Goal: Book appointment/travel/reservation

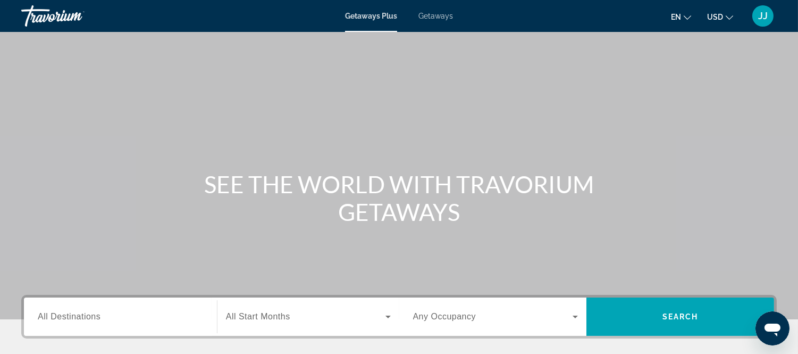
click at [443, 14] on span "Getaways" at bounding box center [436, 16] width 35 height 9
click at [71, 318] on span "All Destinations" at bounding box center [69, 316] width 63 height 9
click at [71, 318] on input "Destination All Destinations" at bounding box center [120, 317] width 165 height 13
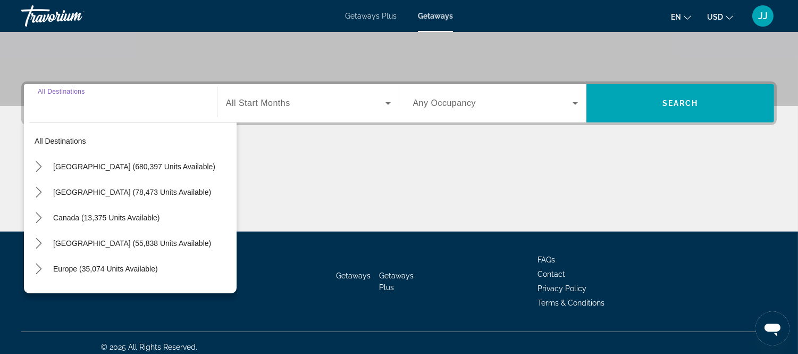
scroll to position [220, 0]
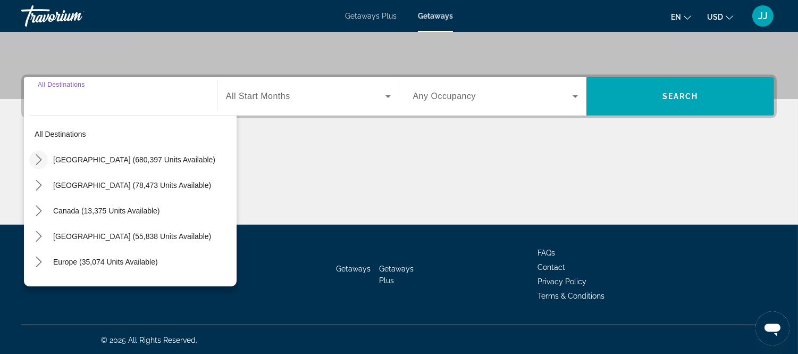
click at [36, 155] on icon "Toggle United States (680,397 units available) submenu" at bounding box center [39, 159] width 6 height 11
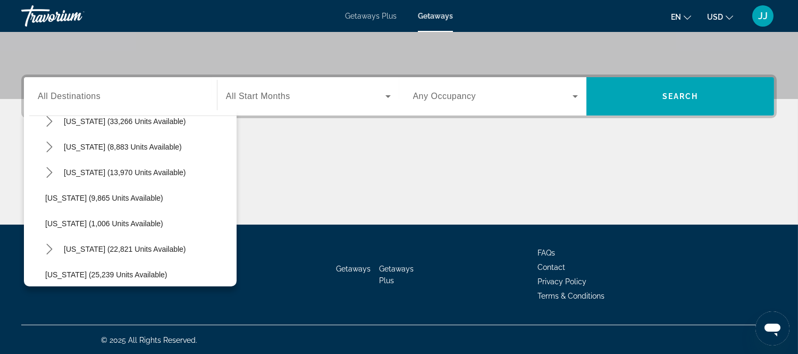
scroll to position [976, 0]
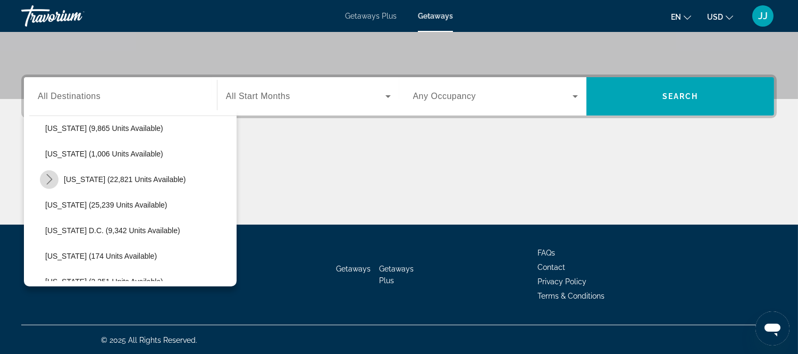
click at [49, 178] on icon "Toggle Virginia (22,821 units available) submenu" at bounding box center [49, 179] width 11 height 11
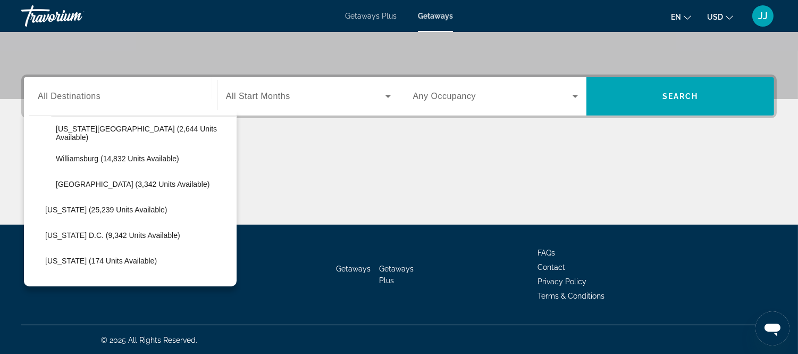
scroll to position [1094, 0]
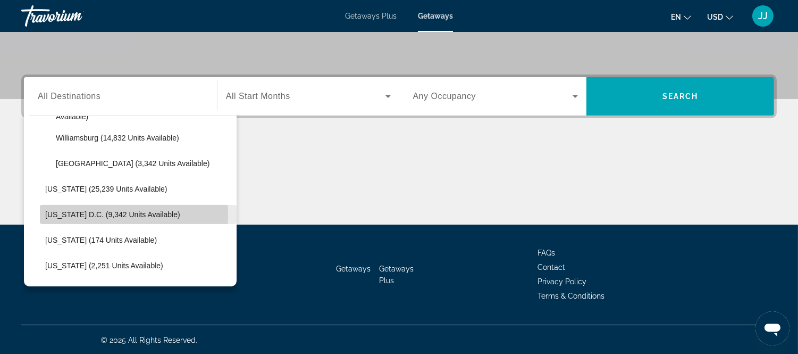
click at [92, 213] on span "[US_STATE] D.C. (9,342 units available)" at bounding box center [112, 214] width 135 height 9
type input "**********"
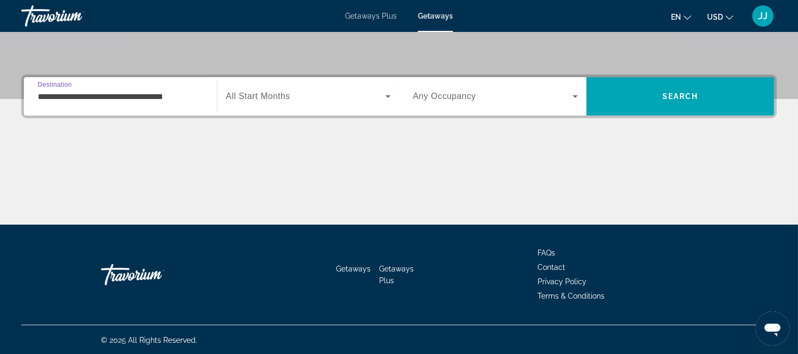
click at [252, 91] on span "All Start Months" at bounding box center [258, 95] width 64 height 9
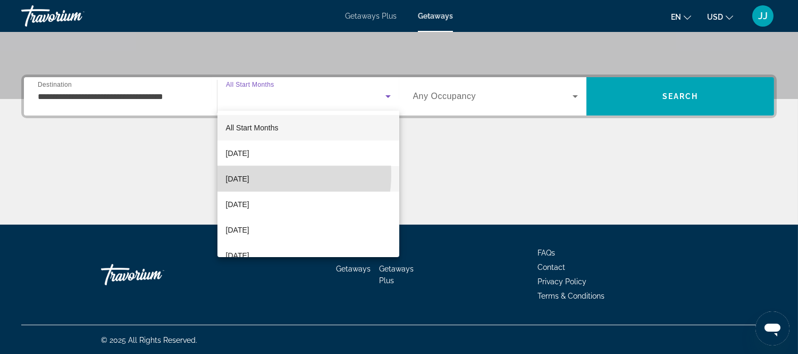
click at [249, 174] on span "[DATE]" at bounding box center [237, 178] width 23 height 13
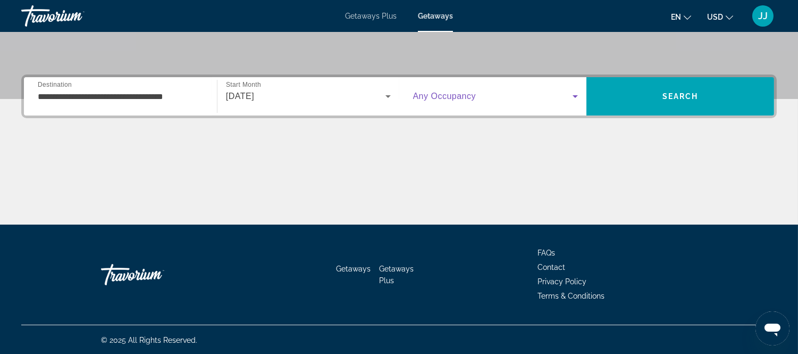
click at [575, 96] on icon "Search widget" at bounding box center [575, 96] width 5 height 3
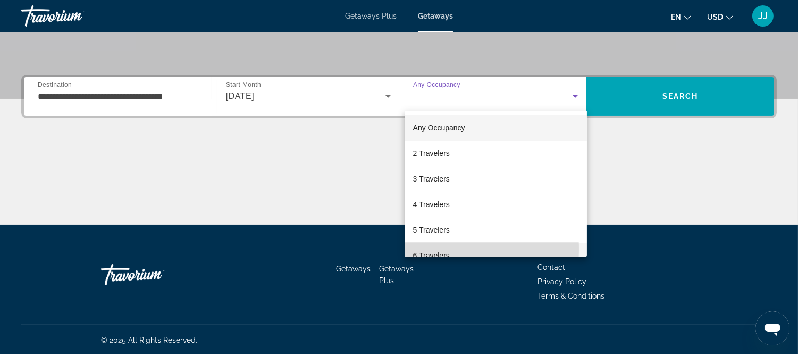
click at [437, 249] on span "6 Travelers" at bounding box center [431, 255] width 37 height 13
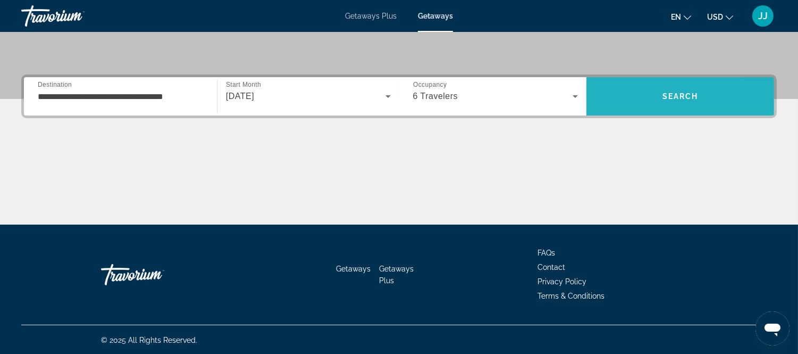
click at [625, 110] on span "Search" at bounding box center [681, 96] width 188 height 38
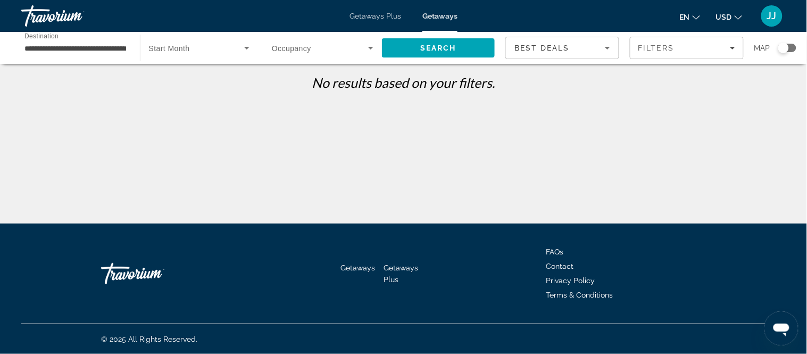
click at [372, 48] on icon "Search widget" at bounding box center [370, 47] width 13 height 13
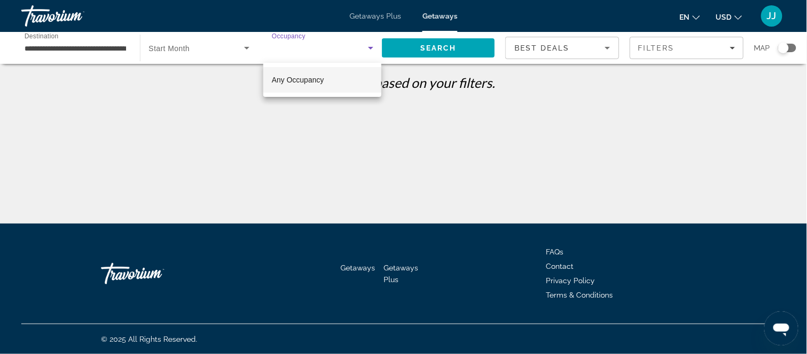
click at [341, 84] on mat-option "Any Occupancy" at bounding box center [322, 80] width 118 height 26
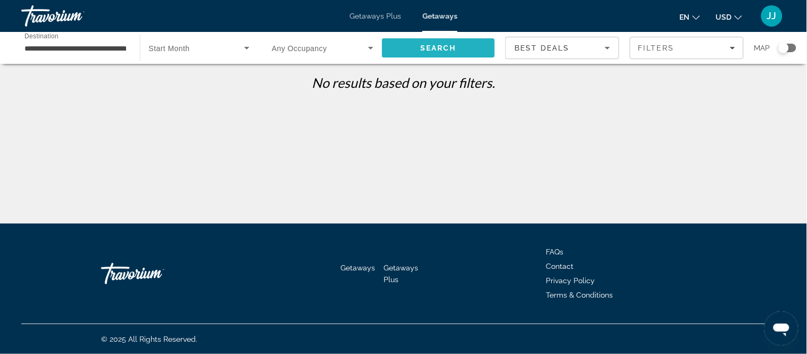
click at [423, 50] on span "Search" at bounding box center [438, 48] width 36 height 9
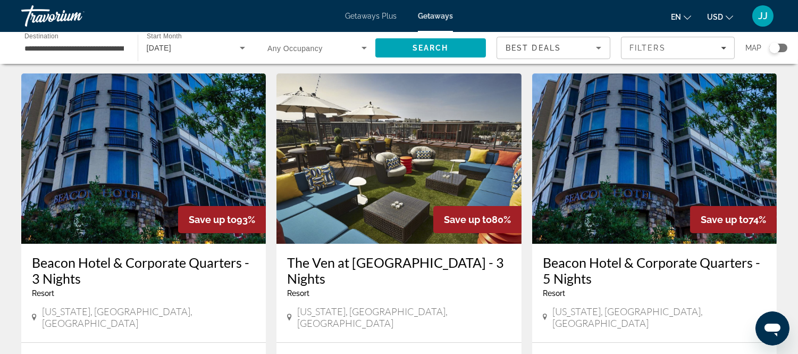
scroll to position [9, 0]
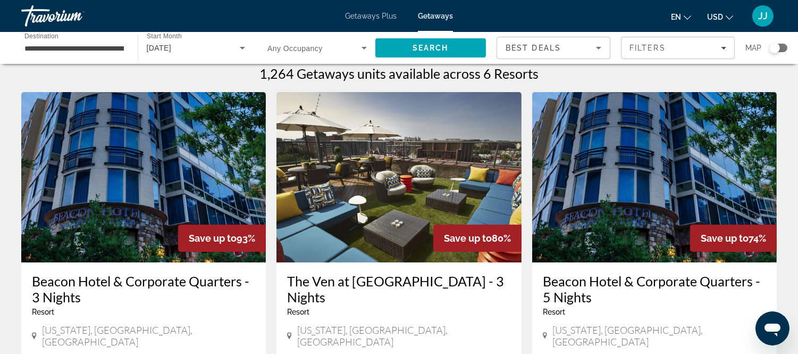
click at [149, 196] on img "Main content" at bounding box center [143, 177] width 245 height 170
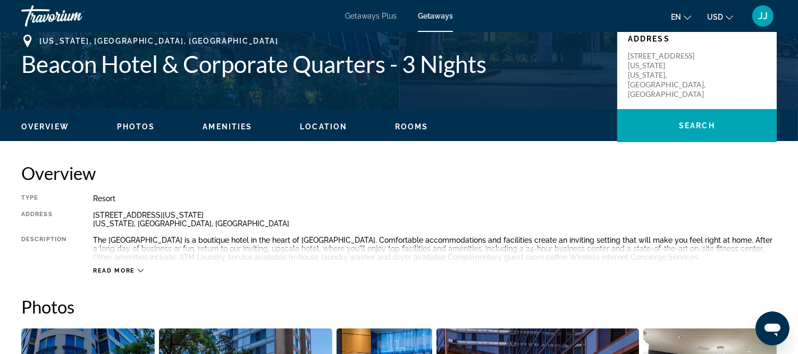
scroll to position [472, 0]
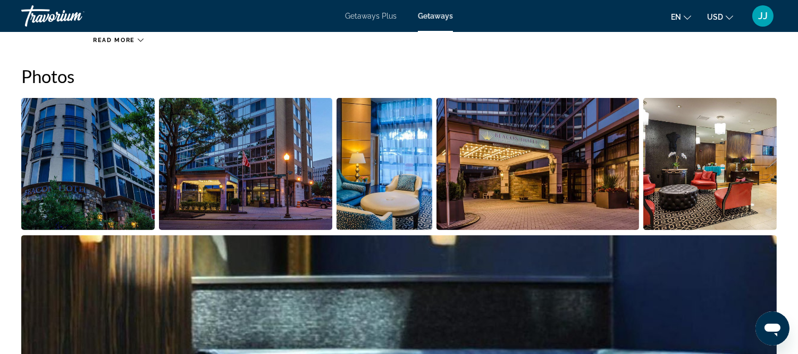
click at [104, 148] on img "Open full-screen image slider" at bounding box center [88, 164] width 134 height 132
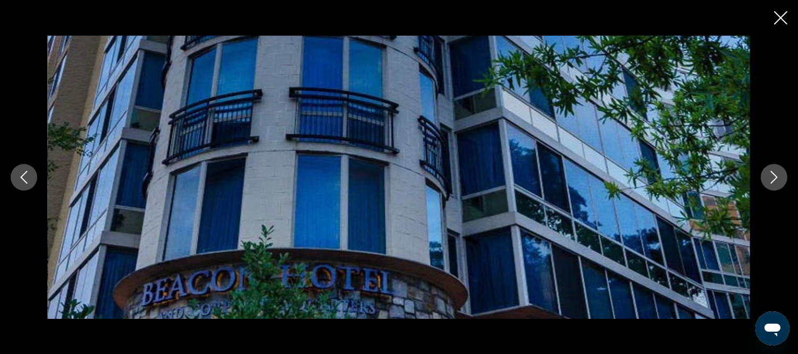
scroll to position [591, 0]
click at [770, 177] on icon "Next image" at bounding box center [774, 177] width 13 height 13
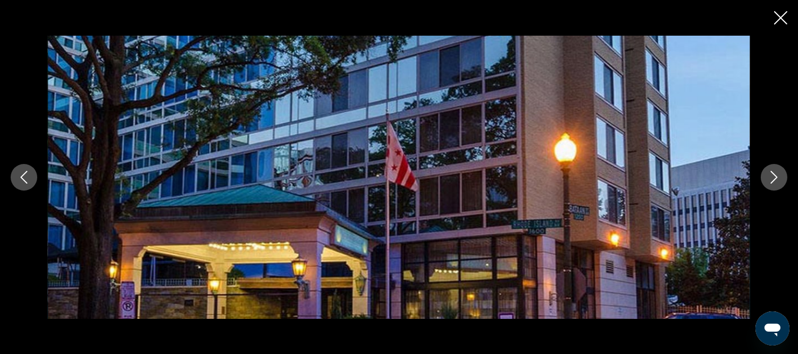
click at [769, 178] on icon "Next image" at bounding box center [774, 177] width 13 height 13
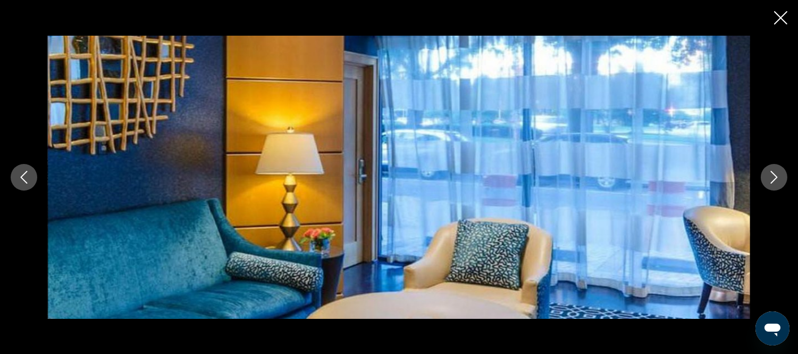
click at [769, 178] on icon "Next image" at bounding box center [774, 177] width 13 height 13
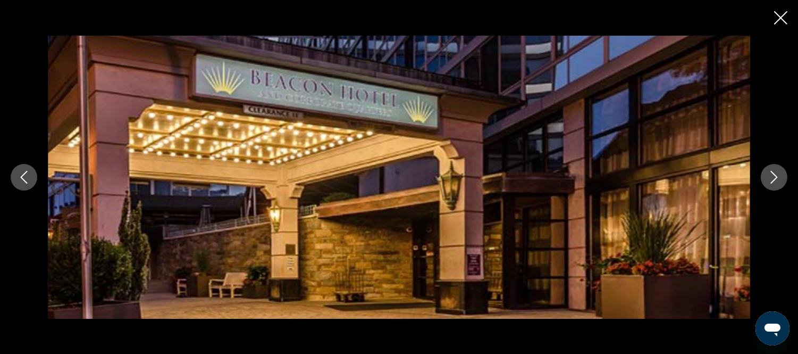
click at [769, 176] on icon "Next image" at bounding box center [774, 177] width 13 height 13
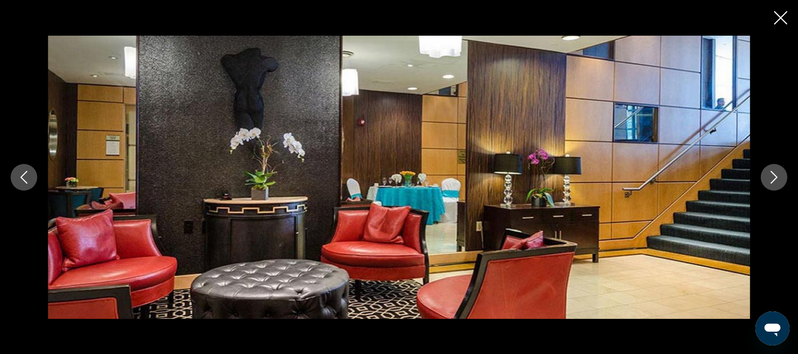
click at [769, 176] on icon "Next image" at bounding box center [774, 177] width 13 height 13
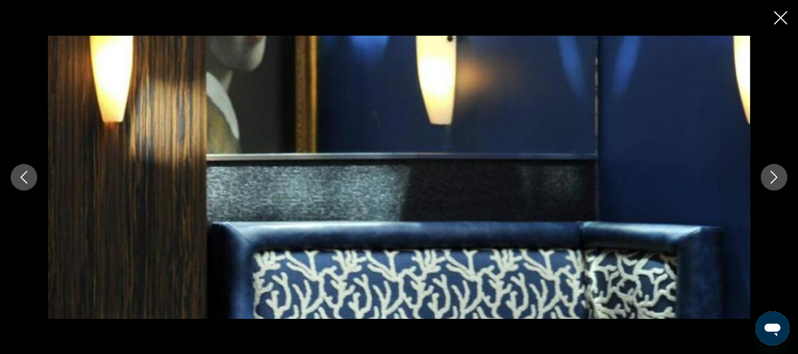
click at [769, 177] on icon "Next image" at bounding box center [774, 177] width 13 height 13
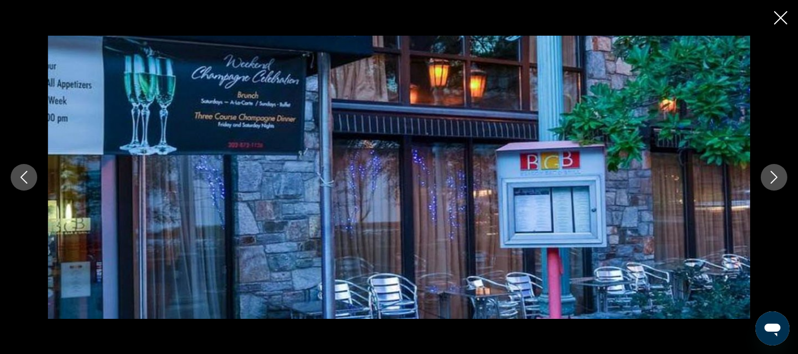
click at [769, 177] on icon "Next image" at bounding box center [774, 177] width 13 height 13
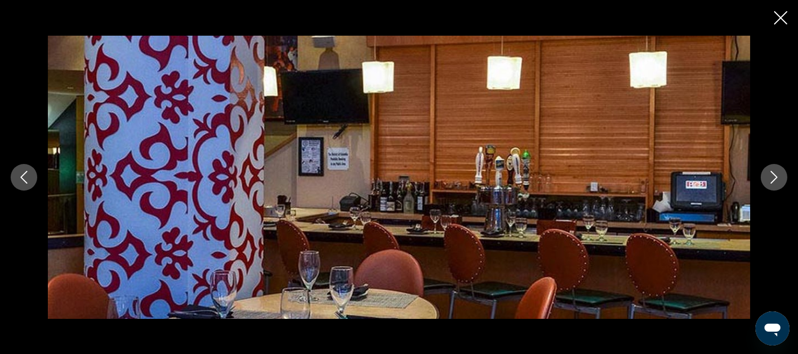
click at [769, 176] on icon "Next image" at bounding box center [774, 177] width 13 height 13
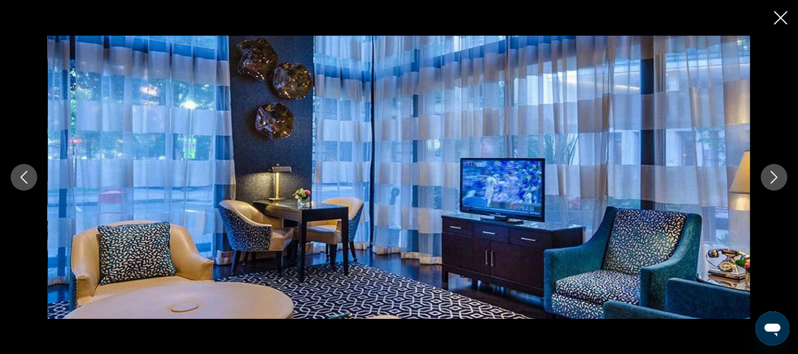
click at [769, 177] on icon "Next image" at bounding box center [774, 177] width 13 height 13
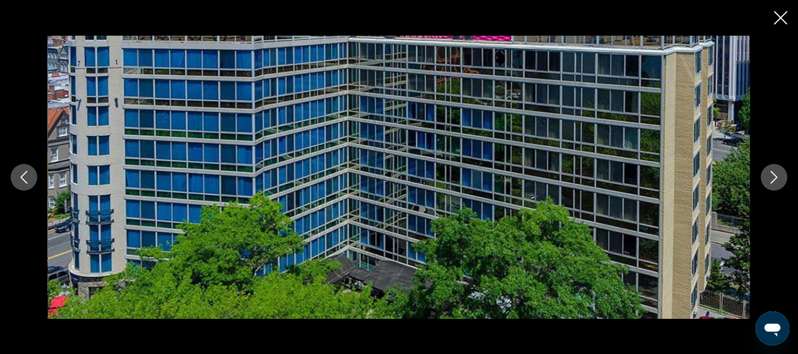
click at [28, 181] on icon "Previous image" at bounding box center [24, 177] width 13 height 13
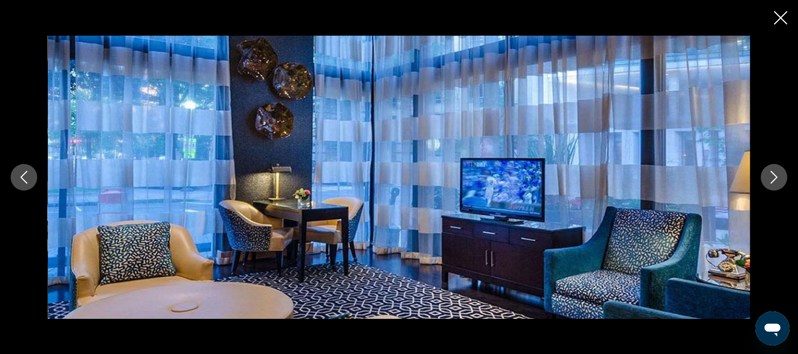
click at [778, 176] on icon "Next image" at bounding box center [774, 177] width 13 height 13
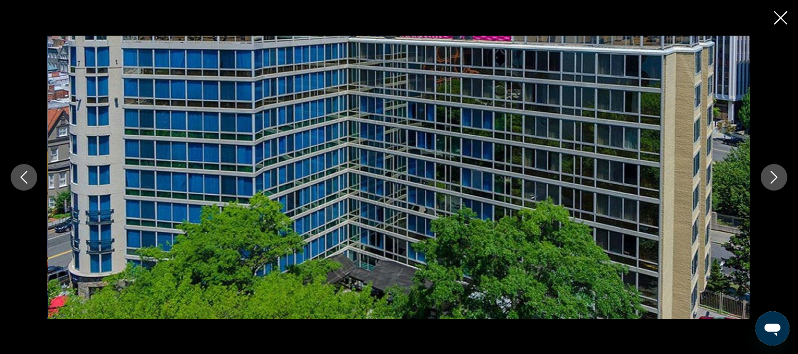
click at [778, 176] on icon "Next image" at bounding box center [774, 177] width 13 height 13
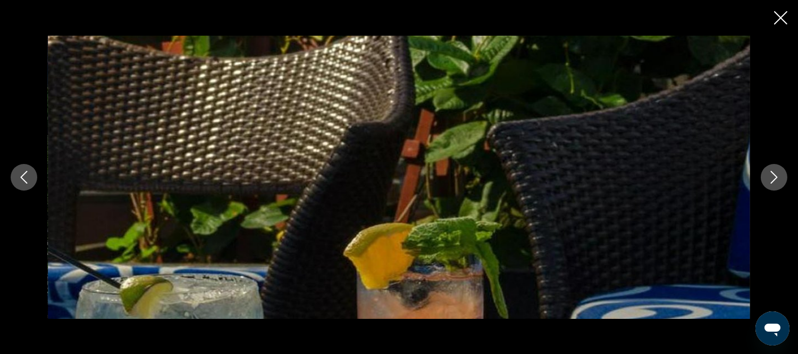
click at [778, 176] on icon "Next image" at bounding box center [774, 177] width 13 height 13
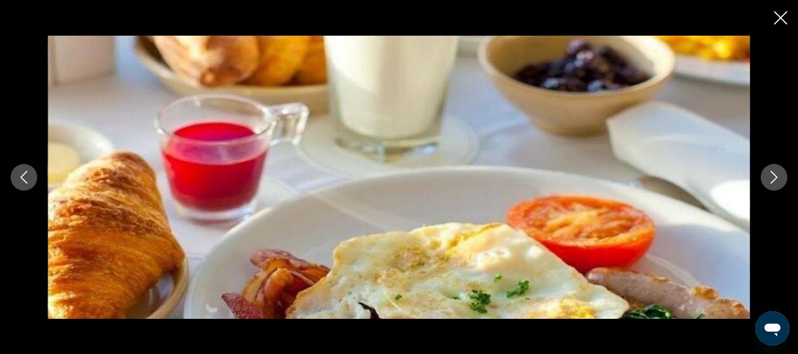
click at [778, 176] on icon "Next image" at bounding box center [774, 177] width 13 height 13
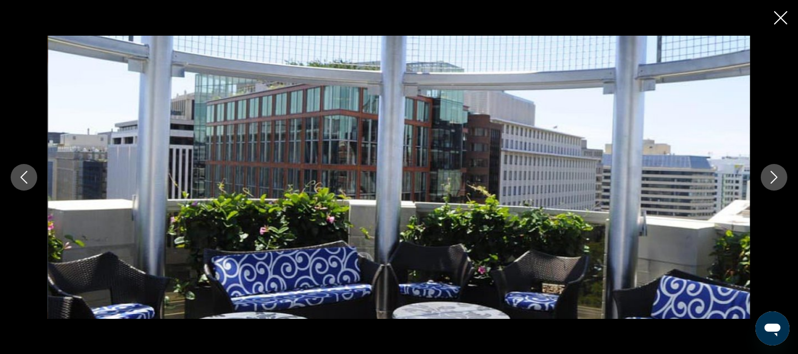
click at [778, 176] on icon "Next image" at bounding box center [774, 177] width 13 height 13
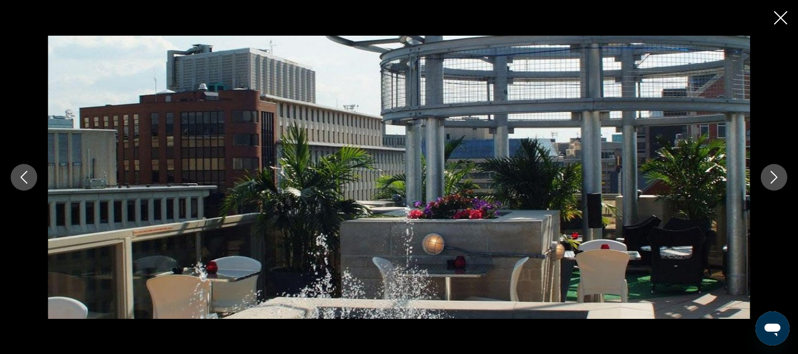
click at [778, 176] on icon "Next image" at bounding box center [774, 177] width 13 height 13
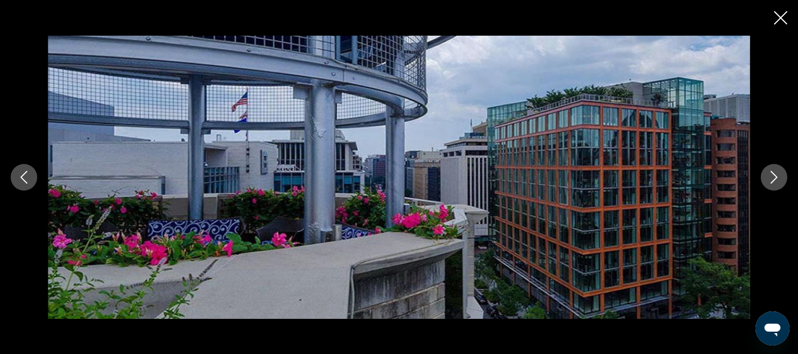
click at [778, 176] on icon "Next image" at bounding box center [774, 177] width 13 height 13
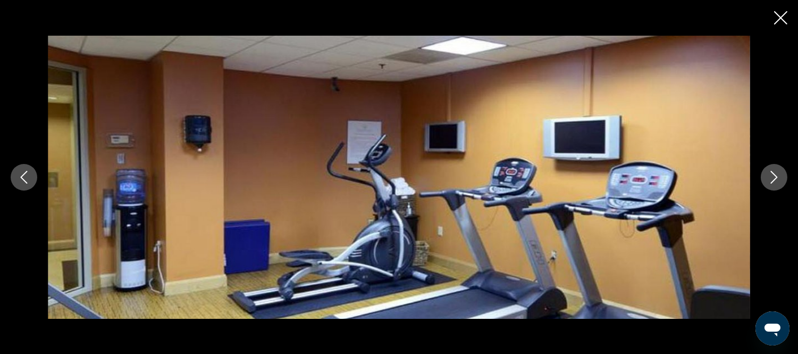
click at [778, 176] on icon "Next image" at bounding box center [774, 177] width 13 height 13
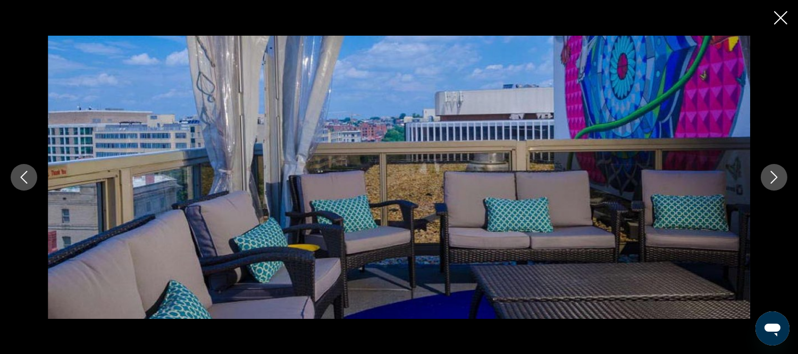
click at [778, 176] on icon "Next image" at bounding box center [774, 177] width 13 height 13
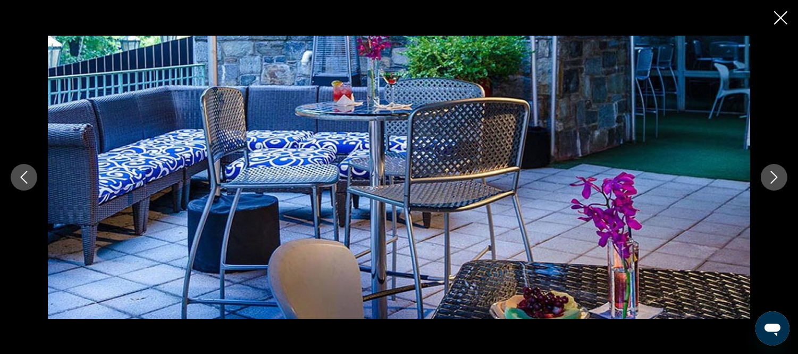
click at [35, 177] on button "Previous image" at bounding box center [24, 177] width 27 height 27
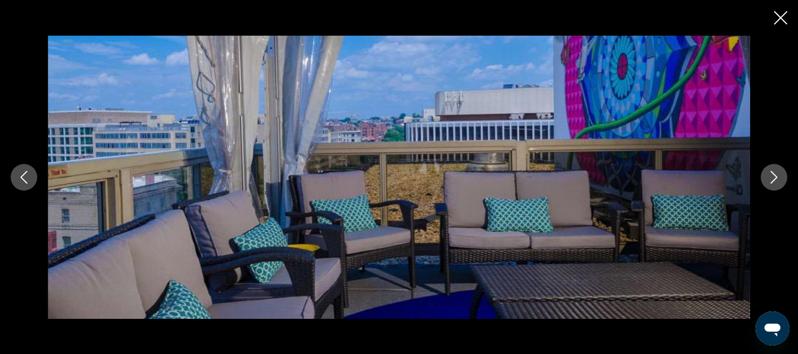
click at [779, 180] on icon "Next image" at bounding box center [774, 177] width 13 height 13
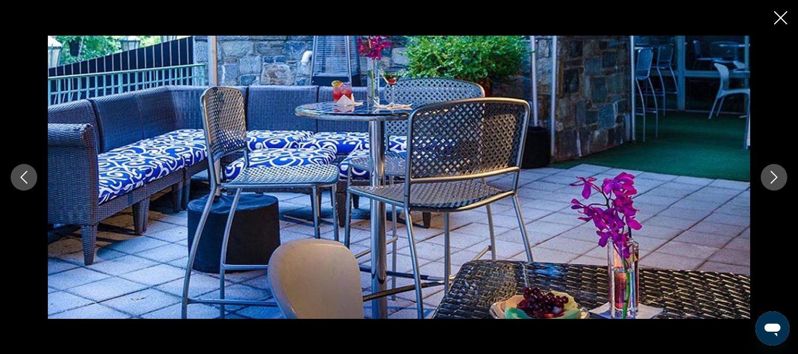
click at [773, 171] on icon "Next image" at bounding box center [774, 177] width 13 height 13
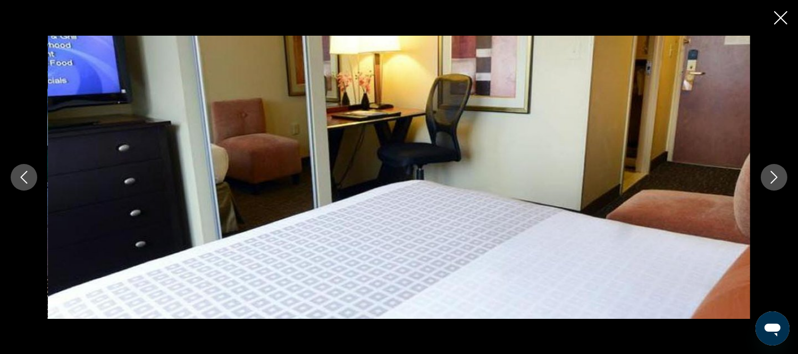
click at [773, 172] on icon "Next image" at bounding box center [774, 177] width 7 height 13
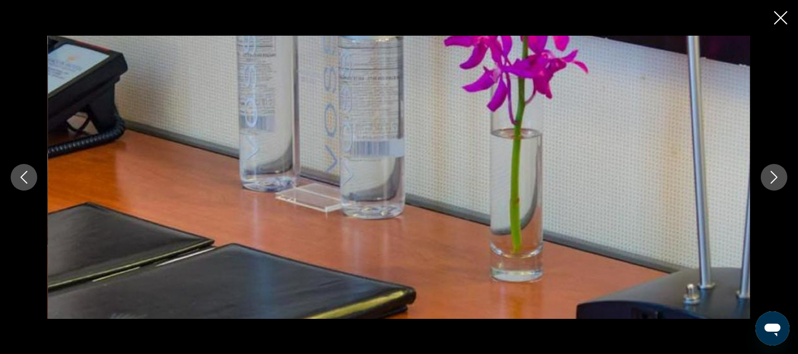
click at [773, 172] on icon "Next image" at bounding box center [774, 177] width 7 height 13
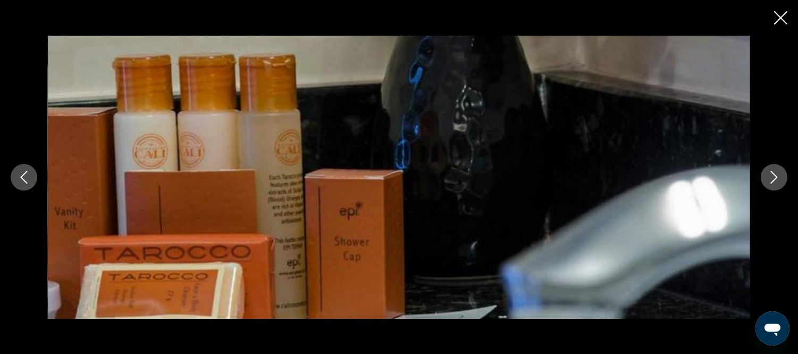
click at [773, 172] on icon "Next image" at bounding box center [774, 177] width 7 height 13
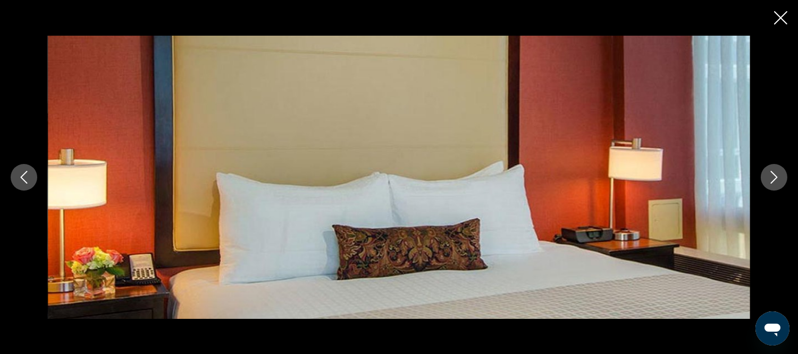
click at [773, 172] on icon "Next image" at bounding box center [774, 177] width 7 height 13
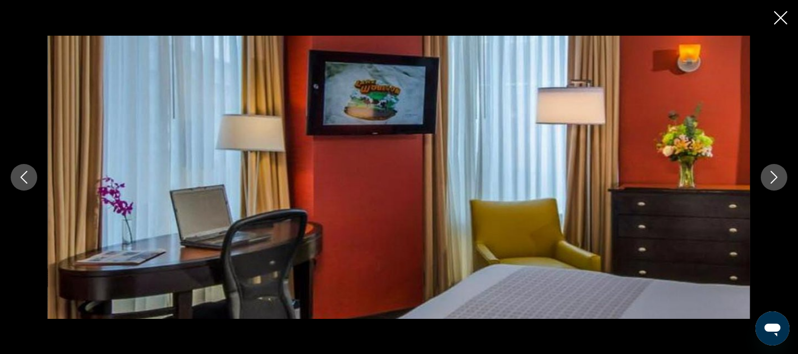
click at [773, 172] on icon "Next image" at bounding box center [774, 177] width 7 height 13
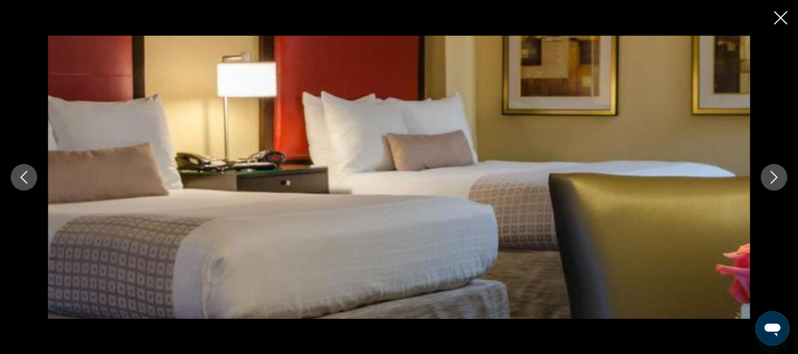
click at [773, 172] on icon "Next image" at bounding box center [774, 177] width 7 height 13
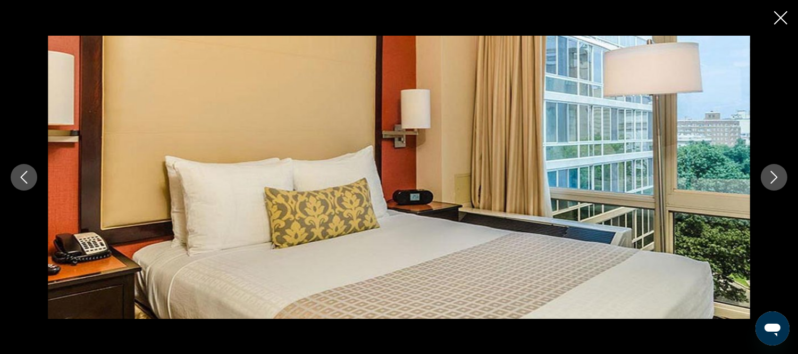
click at [773, 173] on icon "Next image" at bounding box center [774, 177] width 7 height 13
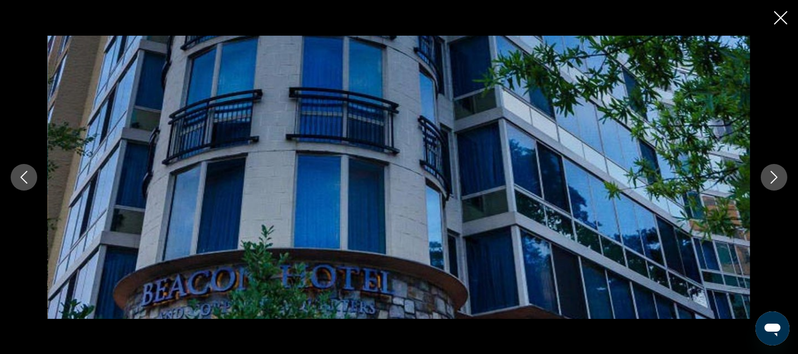
click at [773, 173] on icon "Next image" at bounding box center [774, 177] width 7 height 13
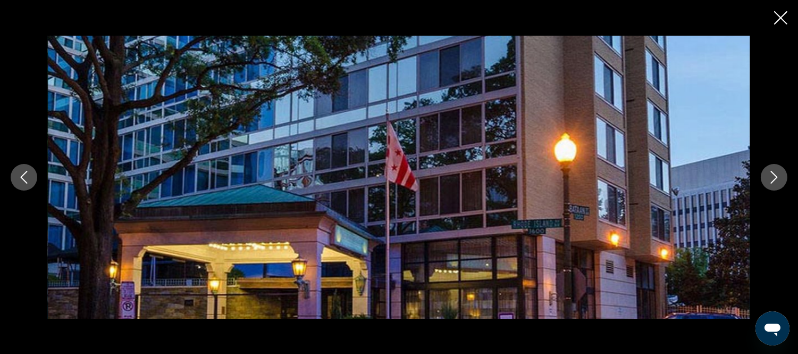
click at [773, 172] on icon "Next image" at bounding box center [774, 177] width 7 height 13
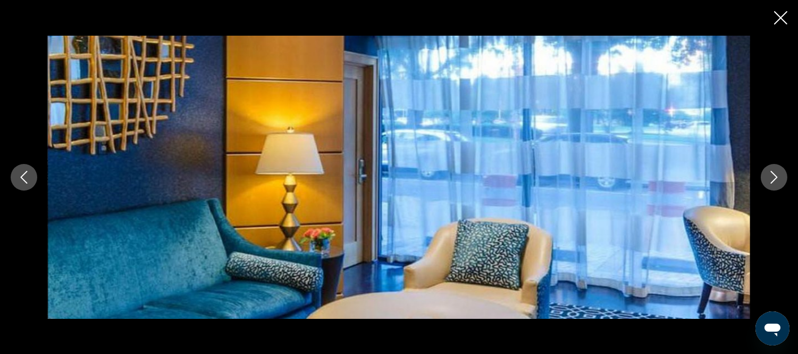
click at [773, 173] on icon "Next image" at bounding box center [774, 177] width 7 height 13
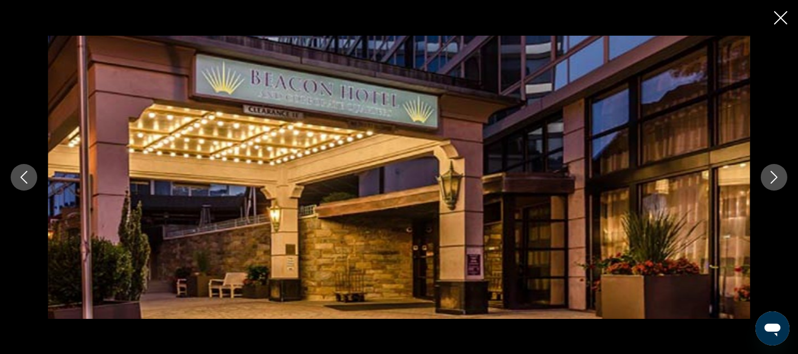
click at [773, 173] on icon "Next image" at bounding box center [774, 177] width 7 height 13
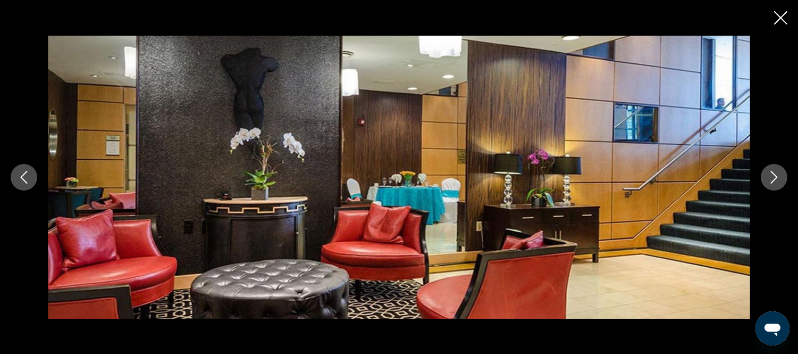
click at [773, 173] on icon "Next image" at bounding box center [774, 177] width 7 height 13
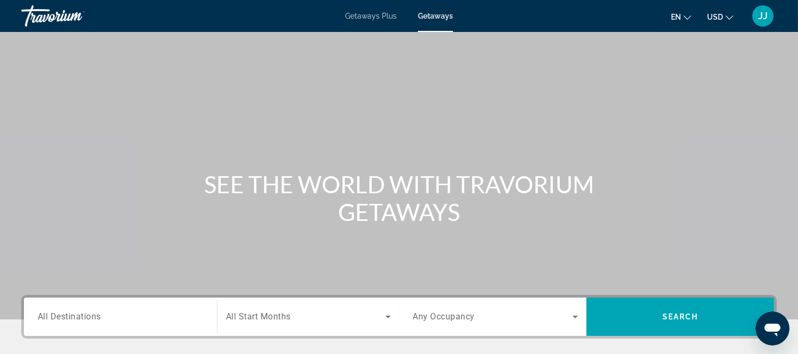
click at [55, 316] on span "All Destinations" at bounding box center [69, 316] width 63 height 10
click at [55, 316] on input "Destination All Destinations" at bounding box center [120, 317] width 165 height 13
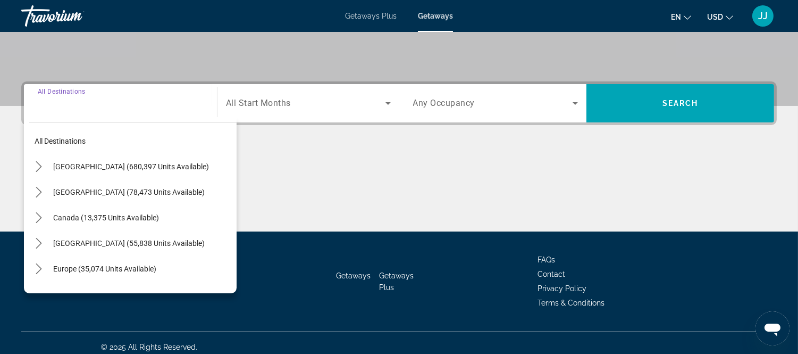
scroll to position [220, 0]
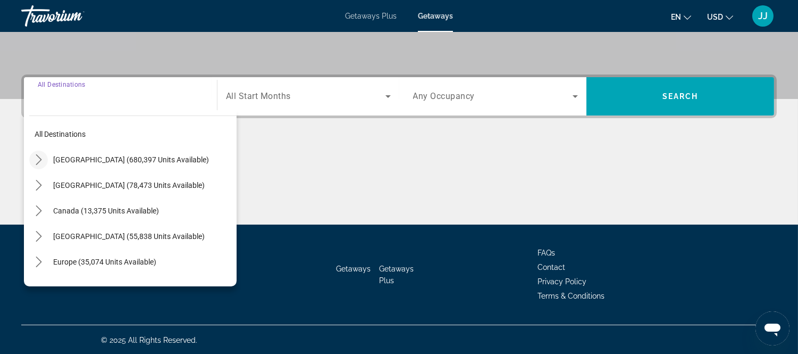
click at [38, 157] on icon "Toggle United States (680,397 units available) submenu" at bounding box center [39, 159] width 11 height 11
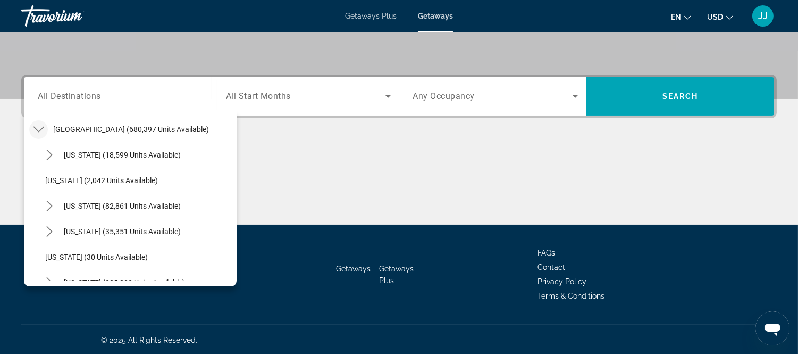
click at [43, 127] on icon "Toggle United States (680,397 units available) submenu" at bounding box center [39, 129] width 11 height 11
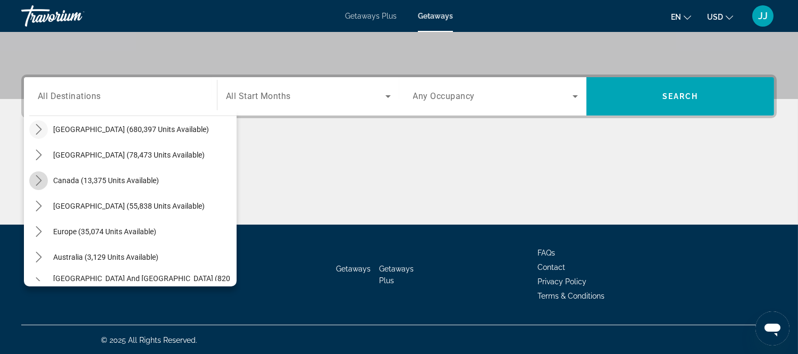
click at [35, 181] on icon "Toggle Canada (13,375 units available) submenu" at bounding box center [39, 180] width 11 height 11
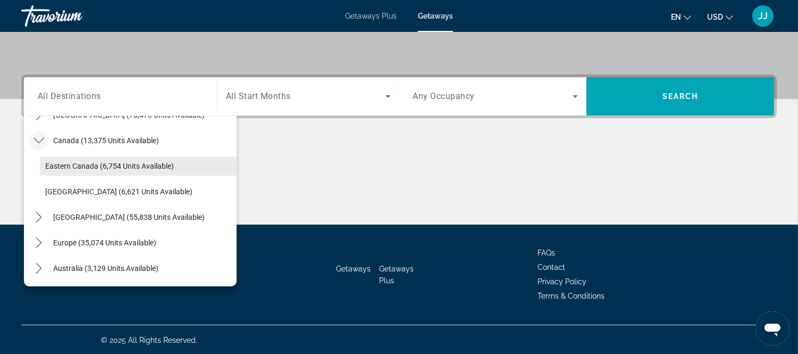
scroll to position [89, 0]
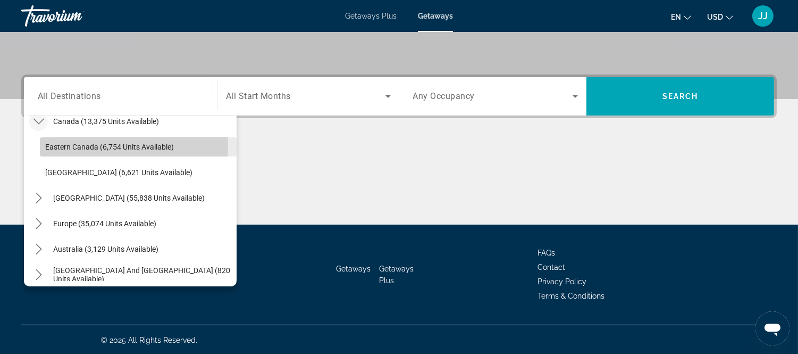
click at [73, 143] on span "Eastern Canada (6,754 units available)" at bounding box center [109, 147] width 129 height 9
type input "**********"
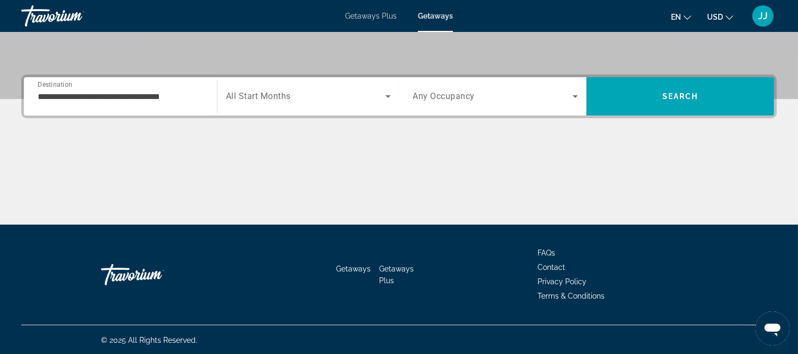
click at [266, 99] on span "All Start Months" at bounding box center [258, 96] width 65 height 10
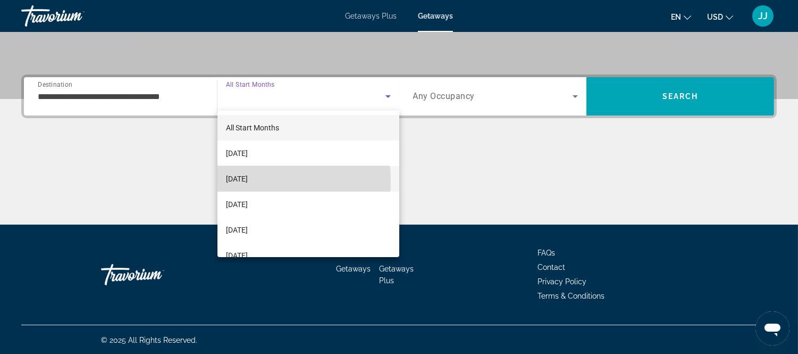
click at [248, 181] on span "[DATE]" at bounding box center [237, 178] width 22 height 13
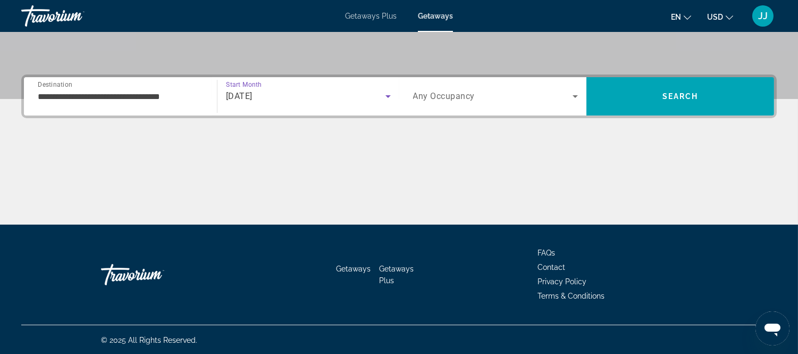
click at [575, 96] on icon "Search widget" at bounding box center [575, 96] width 5 height 3
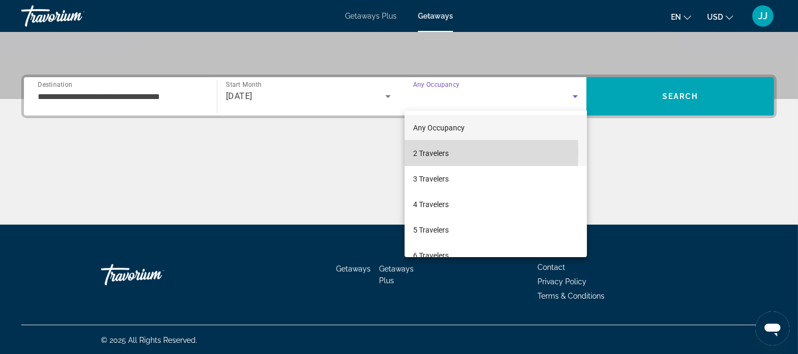
click at [443, 153] on span "2 Travelers" at bounding box center [431, 153] width 36 height 13
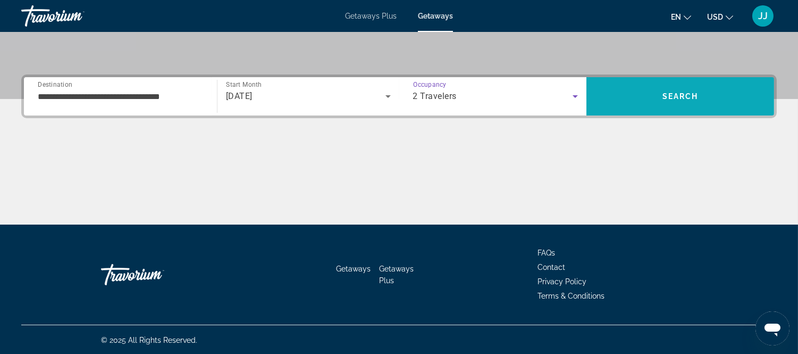
click at [636, 107] on span "Search" at bounding box center [681, 97] width 188 height 26
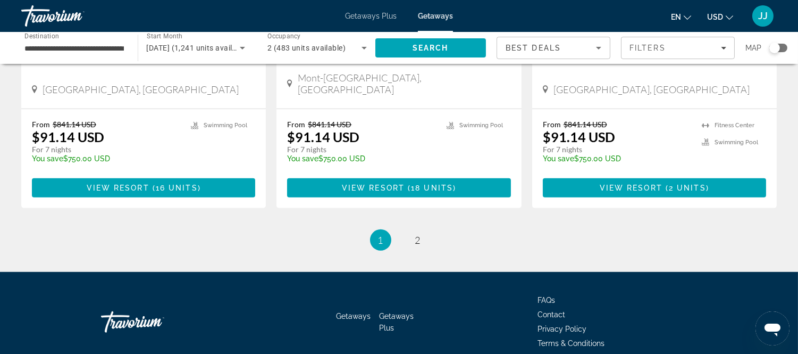
scroll to position [1383, 0]
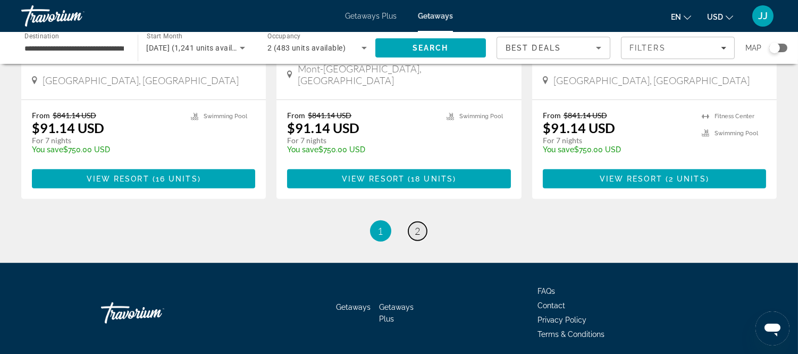
click at [419, 225] on span "2" at bounding box center [417, 231] width 5 height 12
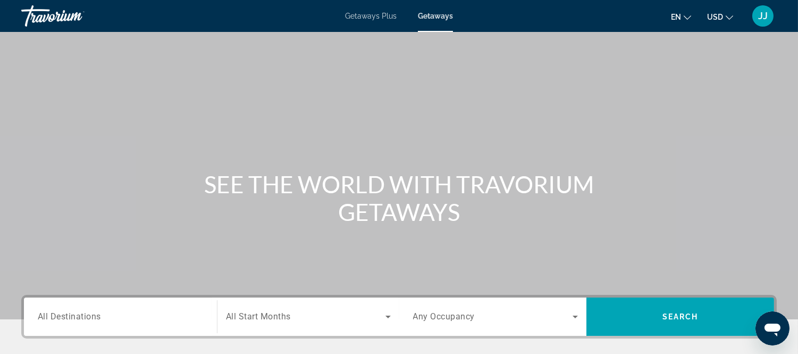
click at [95, 313] on span "All Destinations" at bounding box center [69, 316] width 63 height 10
click at [95, 313] on input "Destination All Destinations" at bounding box center [120, 317] width 165 height 13
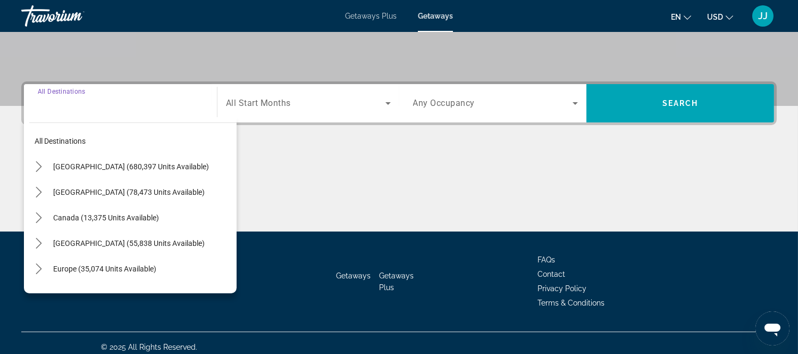
scroll to position [220, 0]
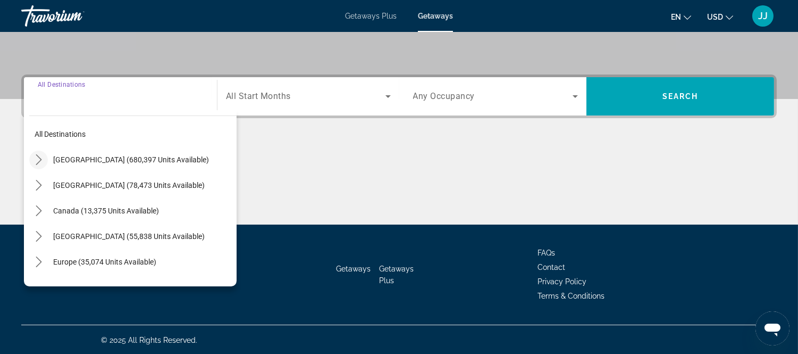
click at [38, 155] on icon "Toggle United States (680,397 units available) submenu" at bounding box center [39, 159] width 11 height 11
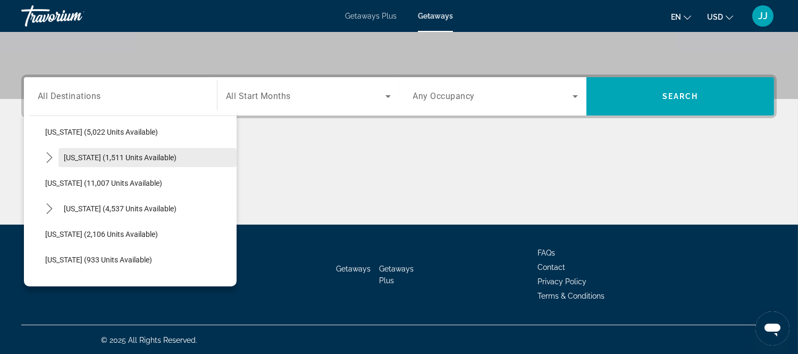
scroll to position [326, 0]
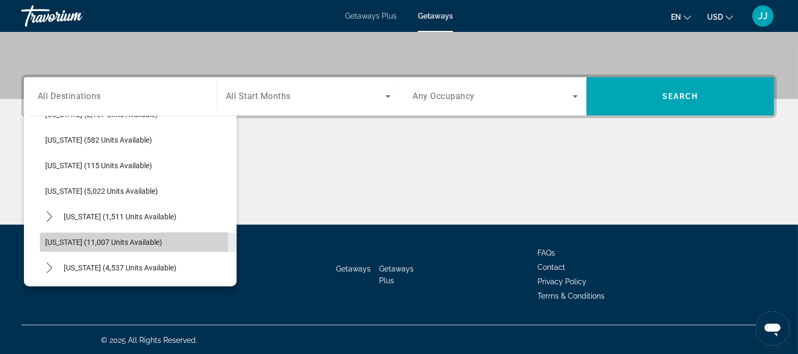
click at [57, 240] on span "[US_STATE] (11,007 units available)" at bounding box center [103, 242] width 117 height 9
type input "**********"
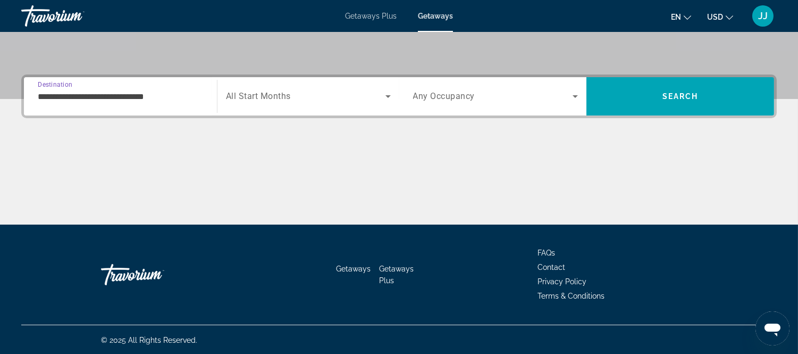
click at [266, 93] on span "All Start Months" at bounding box center [258, 96] width 65 height 10
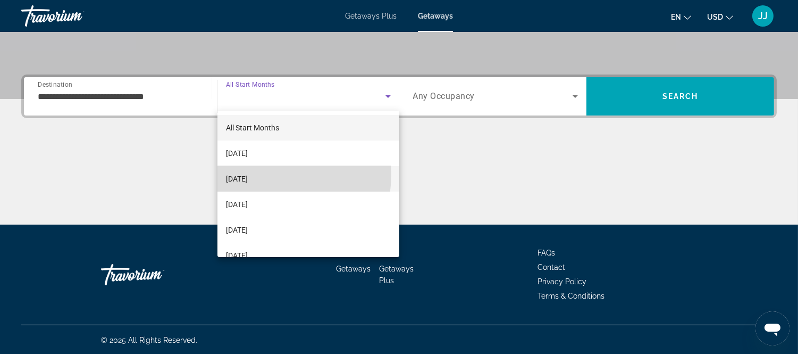
click at [248, 174] on span "[DATE]" at bounding box center [237, 178] width 22 height 13
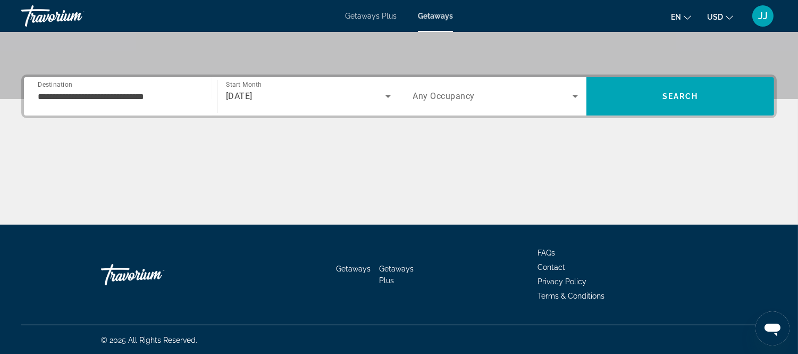
click at [472, 91] on span "Any Occupancy" at bounding box center [444, 96] width 62 height 10
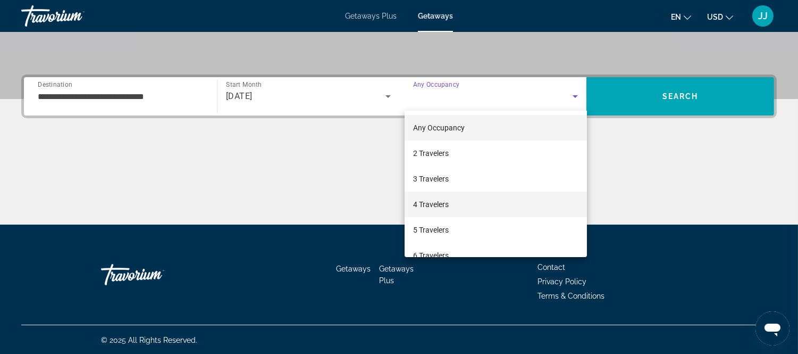
click at [427, 204] on span "4 Travelers" at bounding box center [431, 204] width 36 height 13
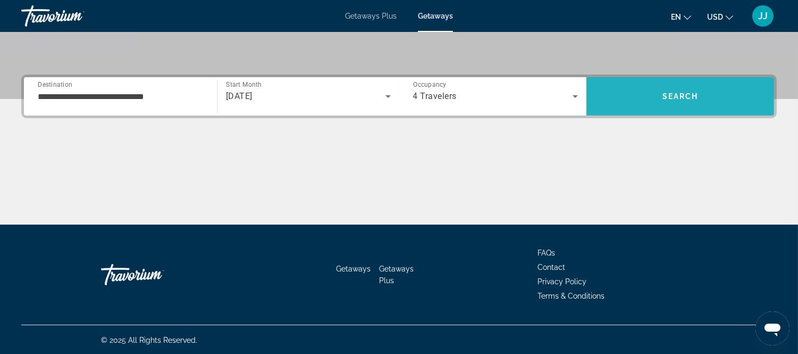
click at [662, 106] on span "Search" at bounding box center [681, 97] width 188 height 26
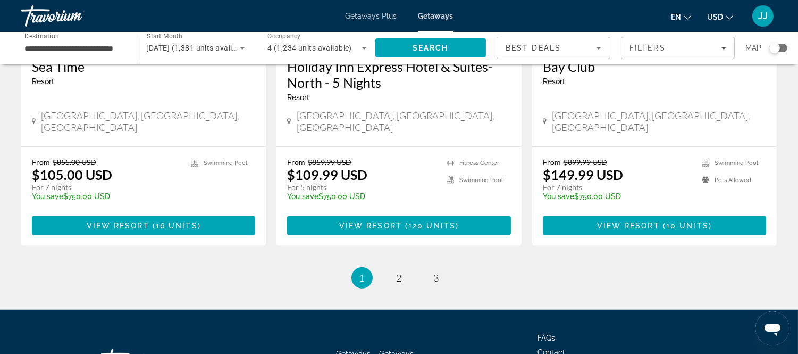
scroll to position [1415, 0]
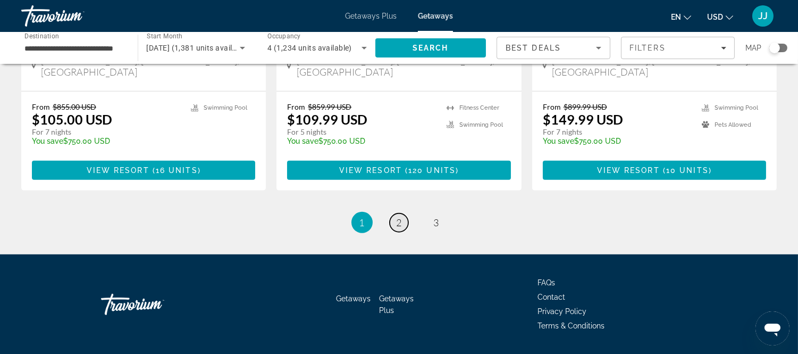
click at [394, 213] on link "page 2" at bounding box center [399, 222] width 19 height 19
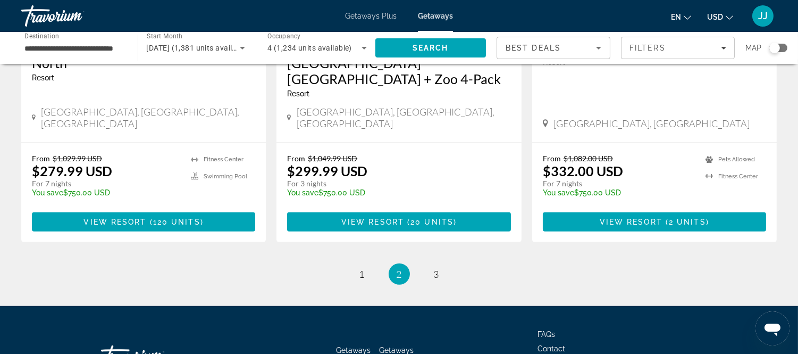
scroll to position [1415, 0]
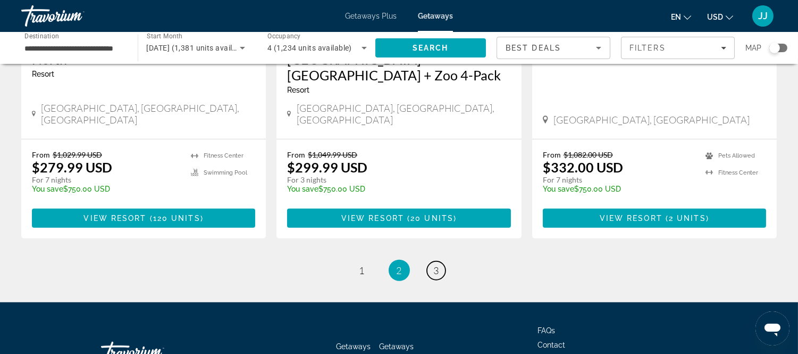
click at [436, 264] on span "3" at bounding box center [436, 270] width 5 height 12
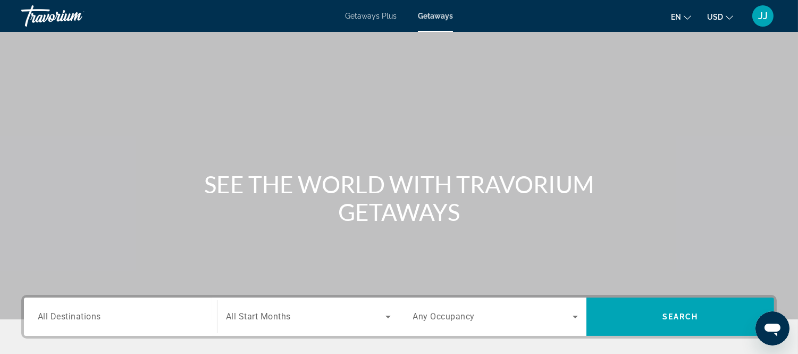
click at [99, 318] on span "All Destinations" at bounding box center [69, 316] width 63 height 10
click at [99, 318] on input "Destination All Destinations" at bounding box center [120, 317] width 165 height 13
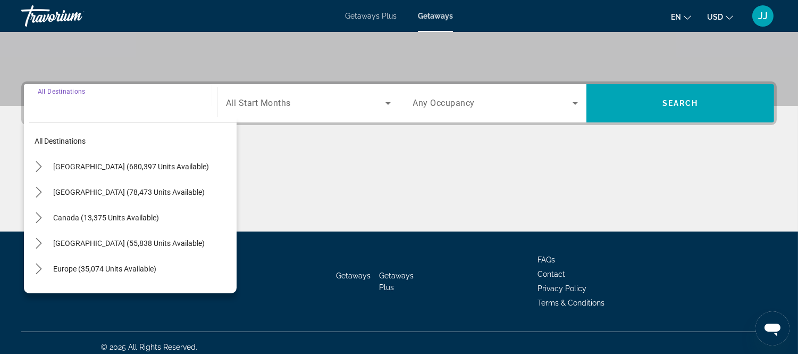
scroll to position [220, 0]
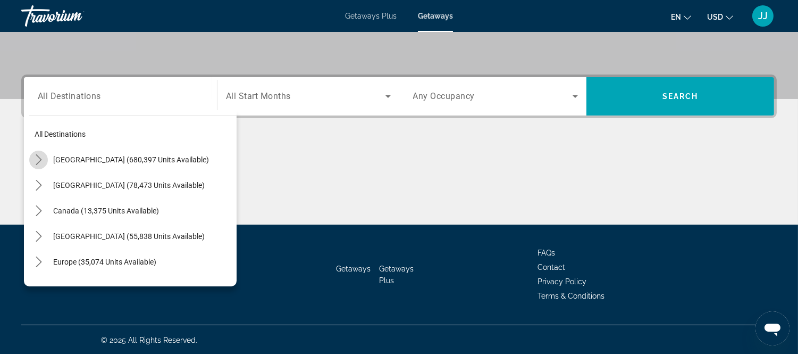
click at [36, 158] on icon "Toggle United States (680,397 units available) submenu" at bounding box center [39, 159] width 11 height 11
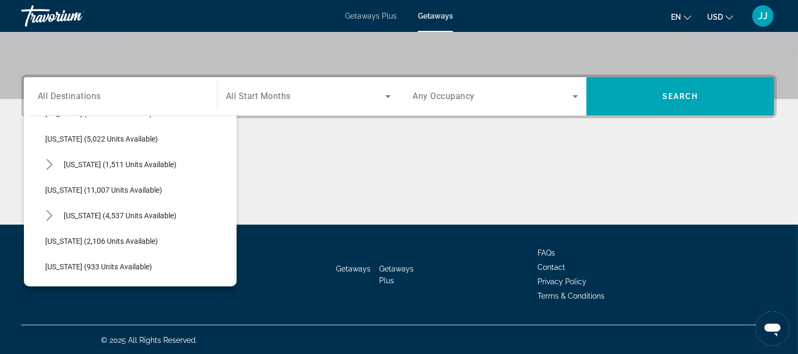
scroll to position [385, 0]
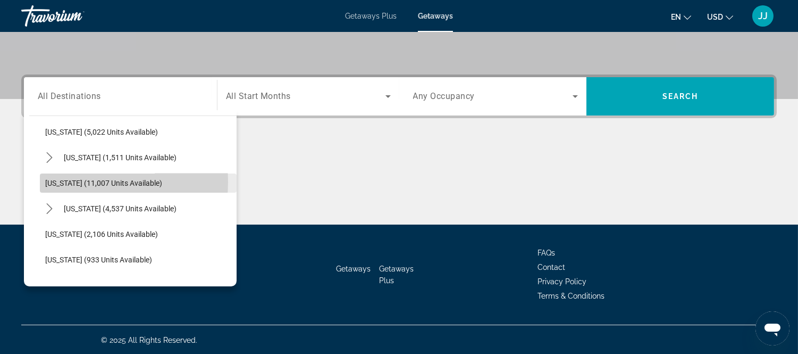
click at [56, 181] on span "[US_STATE] (11,007 units available)" at bounding box center [103, 183] width 117 height 9
type input "**********"
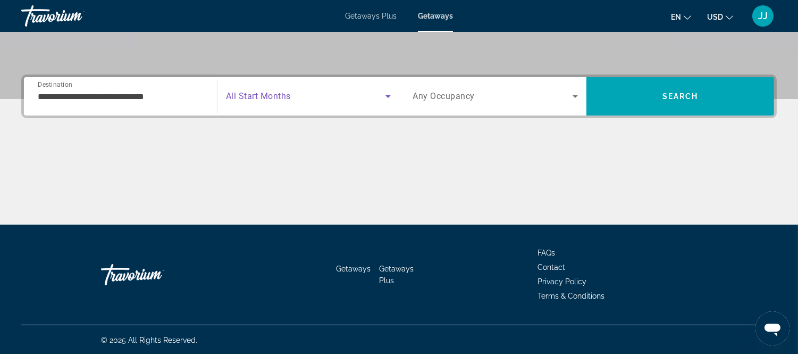
click at [386, 97] on icon "Search widget" at bounding box center [388, 96] width 13 height 13
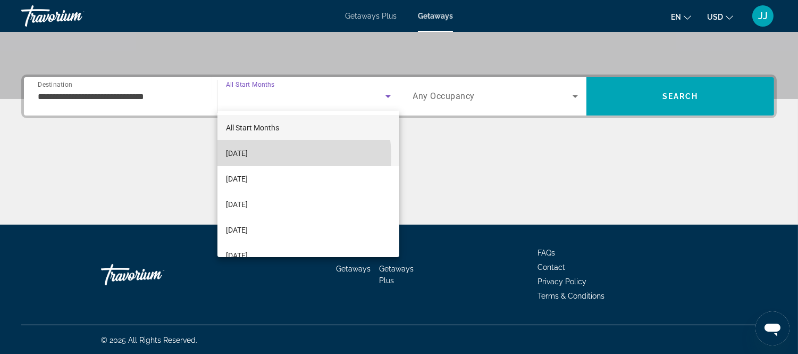
click at [276, 156] on mat-option "[DATE]" at bounding box center [309, 153] width 182 height 26
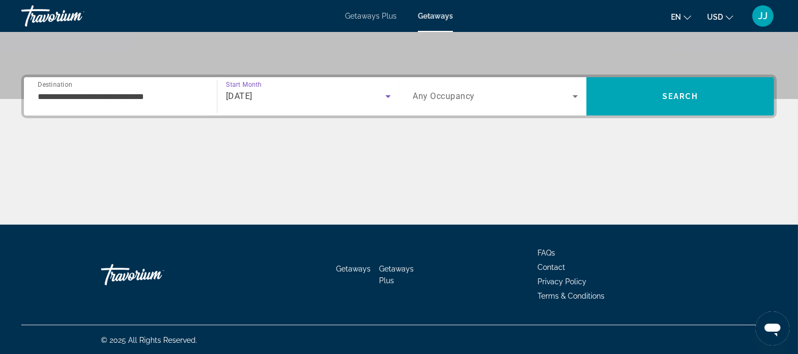
click at [479, 96] on span "Search widget" at bounding box center [493, 96] width 160 height 13
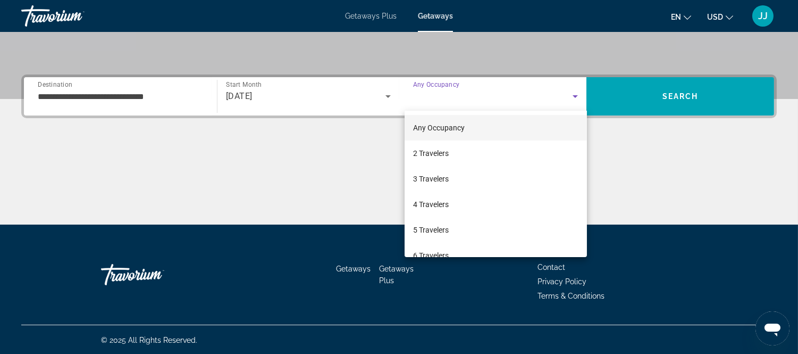
scroll to position [16, 0]
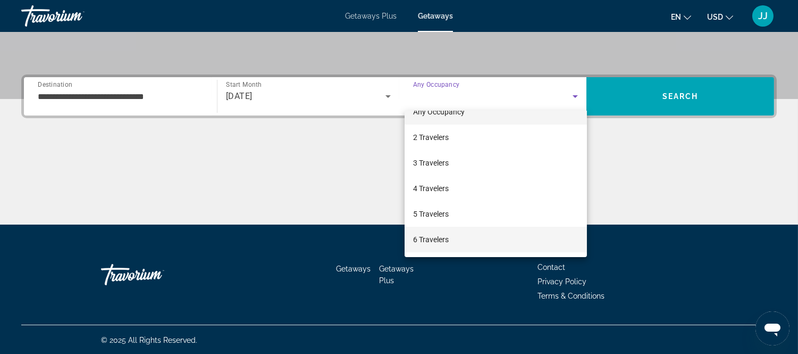
click at [439, 236] on span "6 Travelers" at bounding box center [431, 239] width 36 height 13
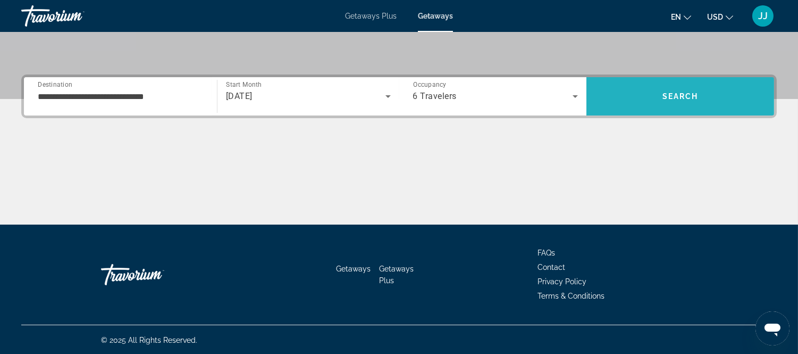
click at [701, 91] on span "Search" at bounding box center [681, 97] width 188 height 26
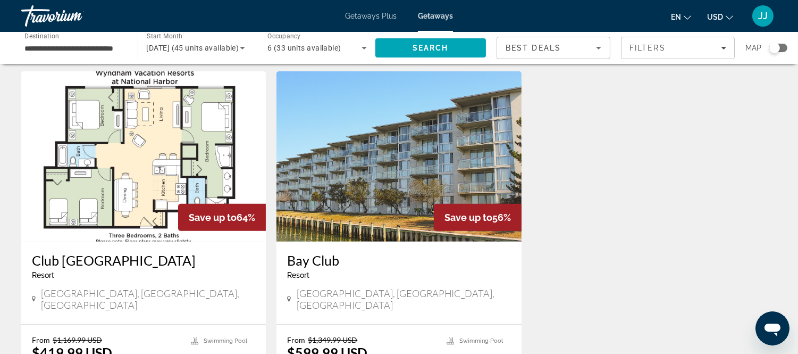
scroll to position [591, 0]
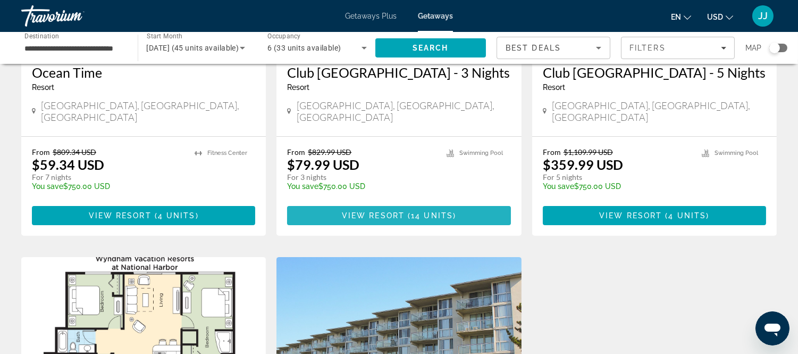
click at [405, 220] on span "Main content" at bounding box center [406, 215] width 3 height 9
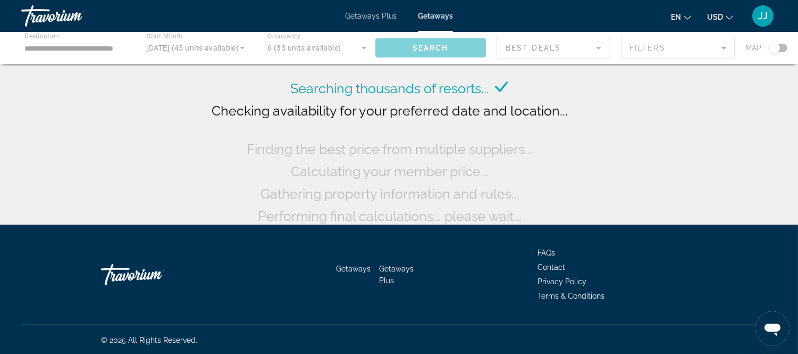
click at [107, 46] on div "Main content" at bounding box center [399, 48] width 798 height 32
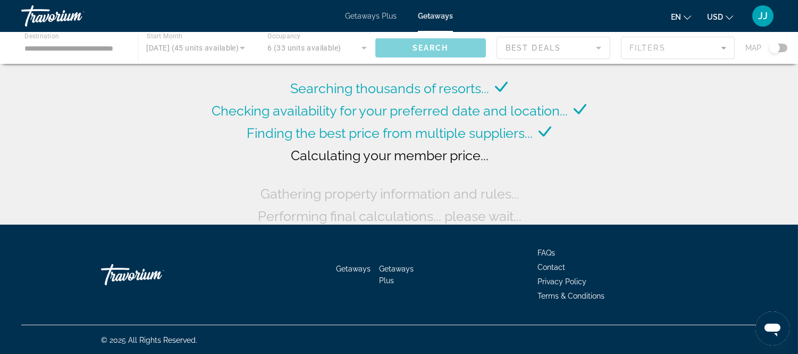
click at [111, 49] on div "Main content" at bounding box center [399, 48] width 798 height 32
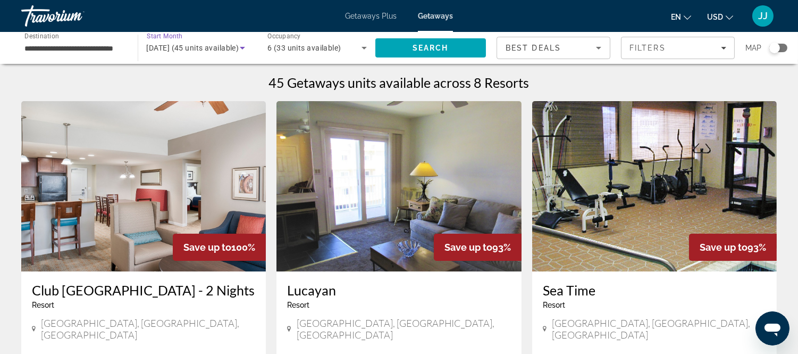
click at [169, 48] on span "[DATE] (45 units available)" at bounding box center [193, 48] width 93 height 9
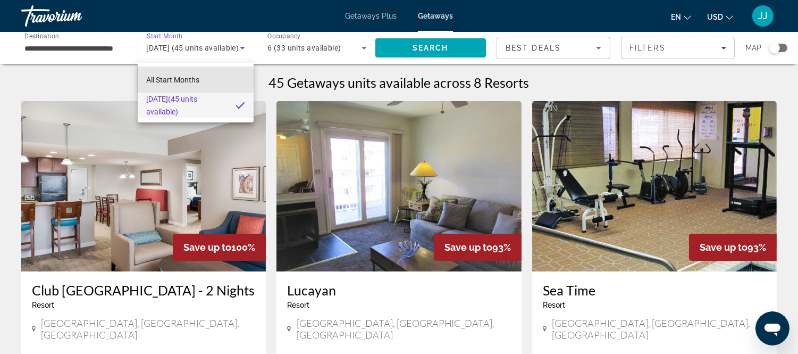
click at [181, 76] on span "All Start Months" at bounding box center [172, 80] width 53 height 9
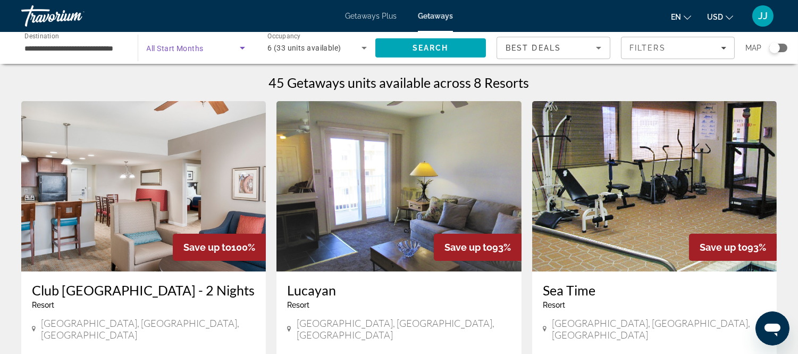
click at [201, 46] on span "All Start Months" at bounding box center [175, 48] width 57 height 9
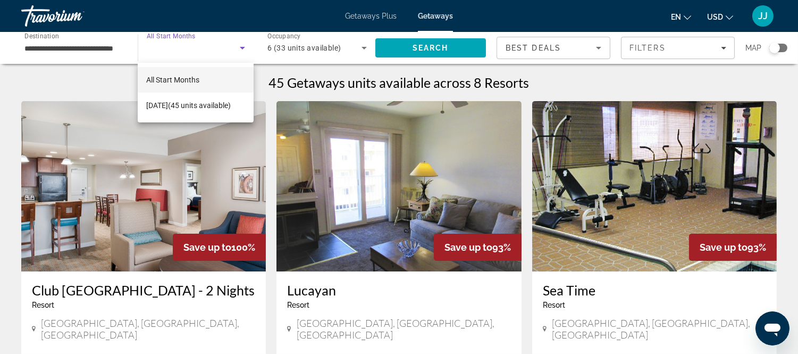
click at [243, 46] on div at bounding box center [399, 177] width 798 height 354
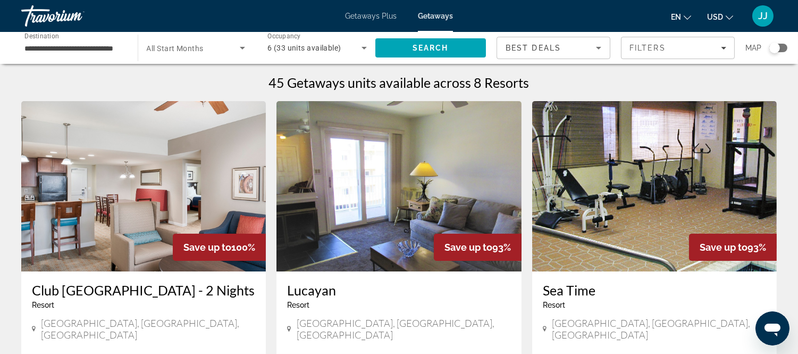
click at [243, 47] on icon "Search widget" at bounding box center [242, 48] width 5 height 3
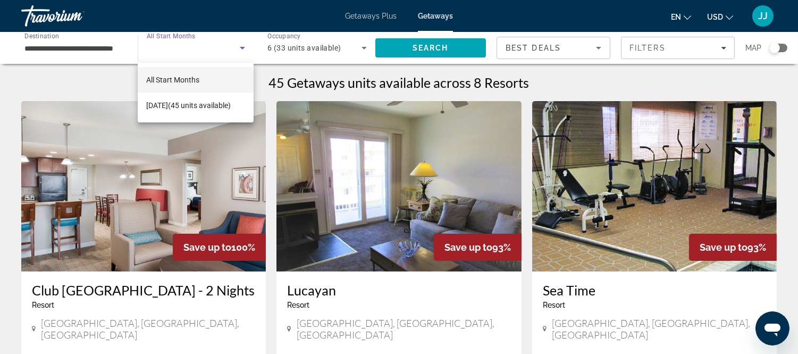
click at [81, 50] on div at bounding box center [399, 177] width 798 height 354
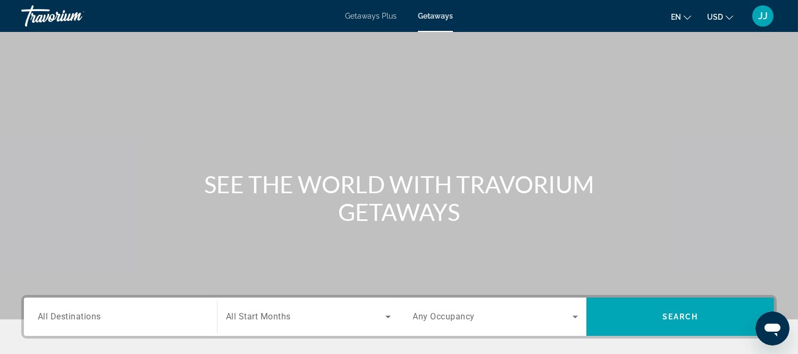
click at [86, 318] on span "All Destinations" at bounding box center [69, 316] width 63 height 10
click at [86, 318] on input "Destination All Destinations" at bounding box center [120, 317] width 165 height 13
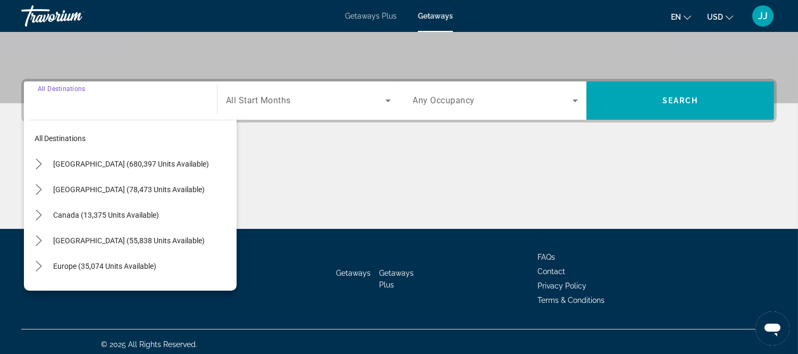
scroll to position [220, 0]
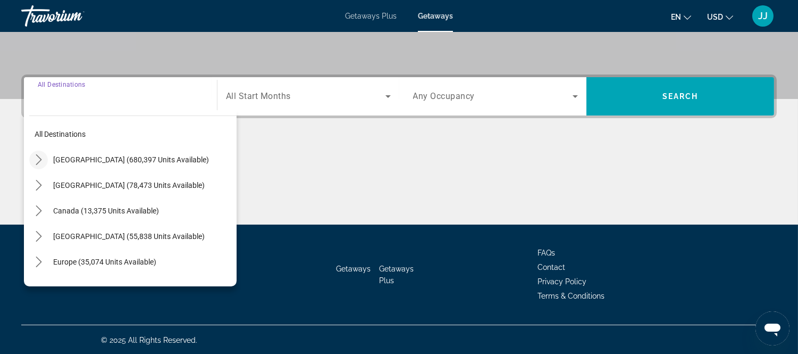
click at [37, 161] on icon "Toggle United States (680,397 units available) submenu" at bounding box center [39, 159] width 11 height 11
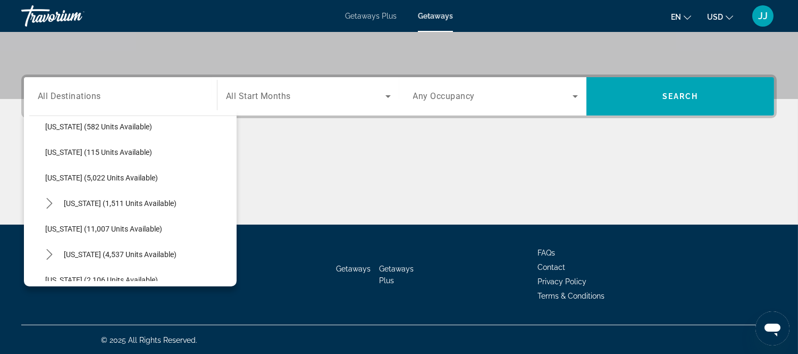
scroll to position [385, 0]
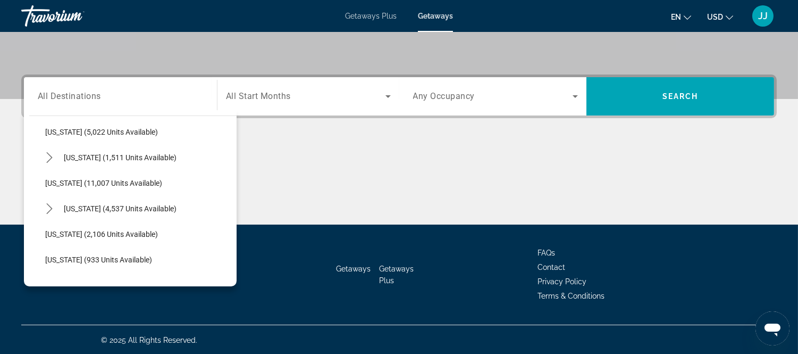
click at [57, 179] on span "[US_STATE] (11,007 units available)" at bounding box center [103, 183] width 117 height 9
type input "**********"
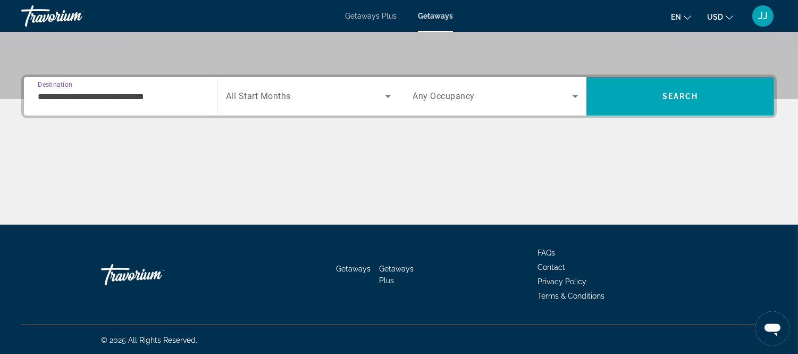
click at [256, 98] on span "All Start Months" at bounding box center [258, 96] width 65 height 10
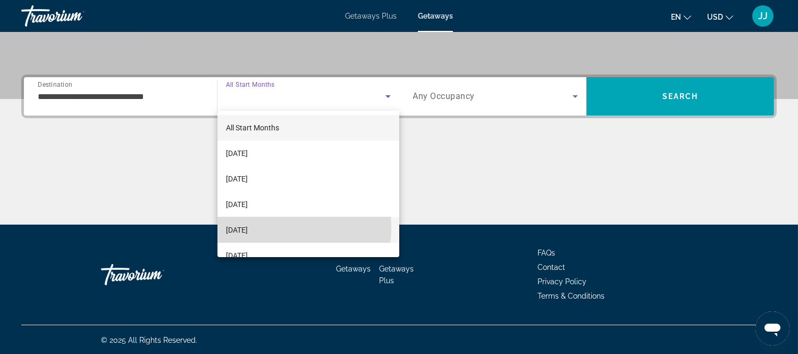
click at [248, 227] on span "[DATE]" at bounding box center [237, 229] width 22 height 13
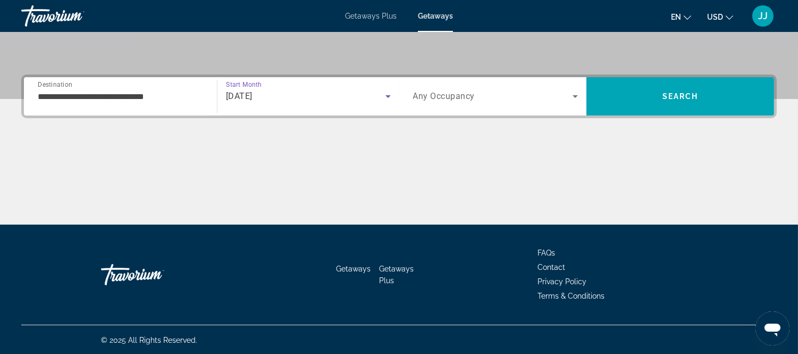
click at [577, 94] on icon "Search widget" at bounding box center [575, 96] width 13 height 13
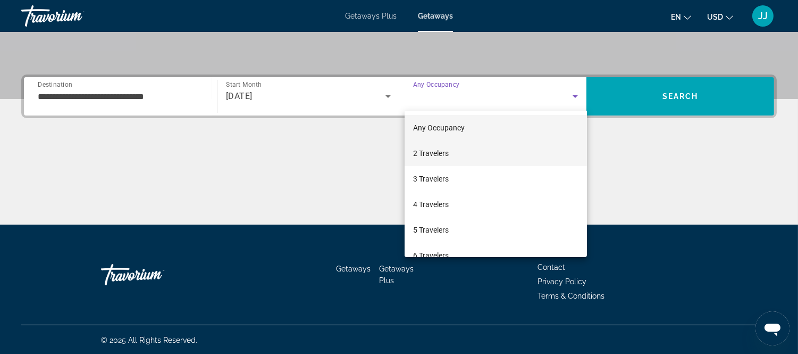
click at [438, 153] on span "2 Travelers" at bounding box center [431, 153] width 36 height 13
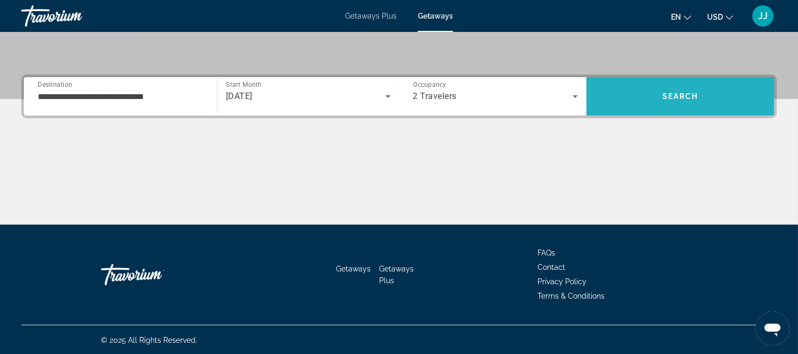
click at [651, 102] on span "Search" at bounding box center [681, 97] width 188 height 26
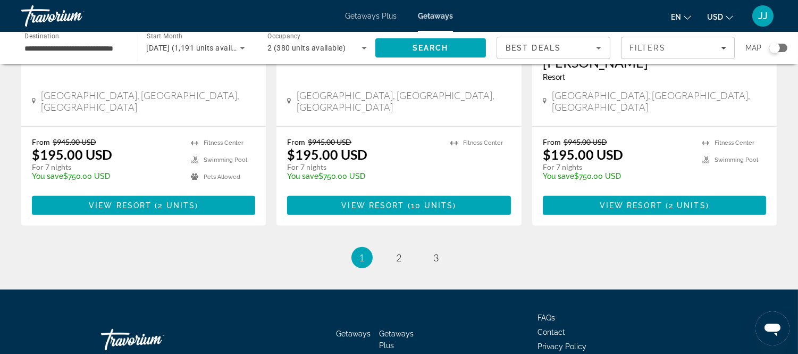
scroll to position [1383, 0]
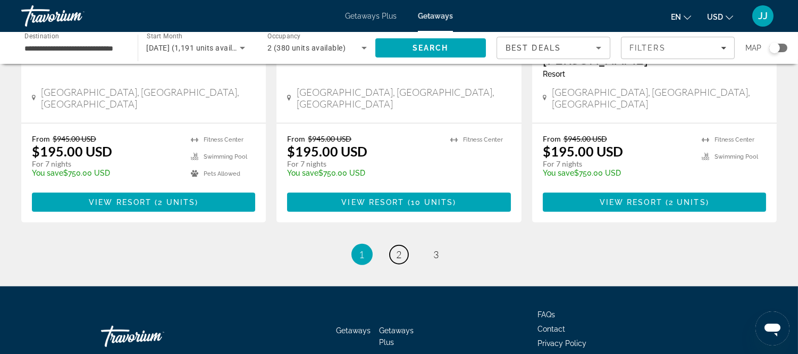
click at [402, 248] on span "2" at bounding box center [399, 254] width 5 height 12
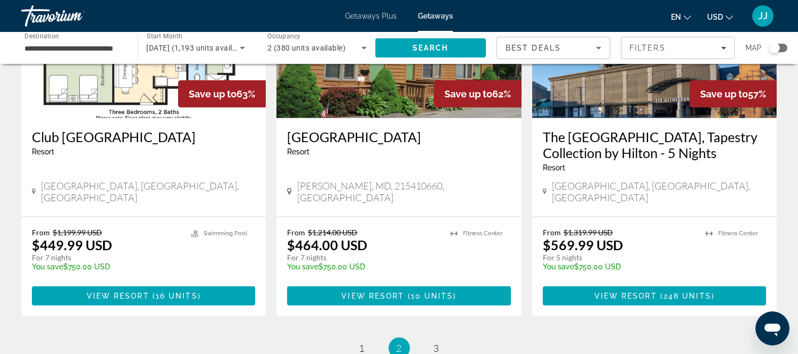
scroll to position [1431, 0]
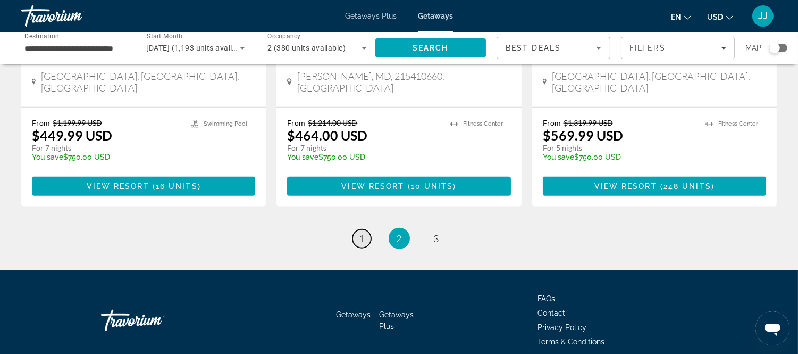
click at [360, 232] on span "1" at bounding box center [362, 238] width 5 height 12
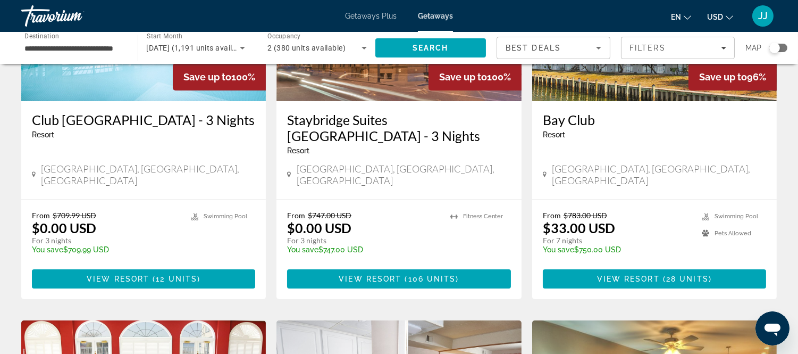
scroll to position [177, 0]
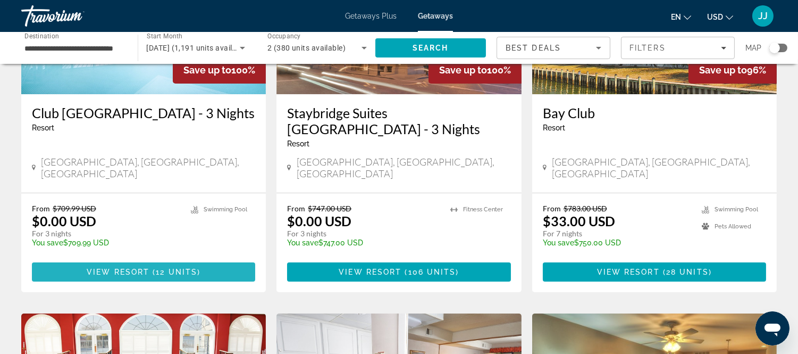
click at [141, 268] on span "View Resort" at bounding box center [118, 272] width 63 height 9
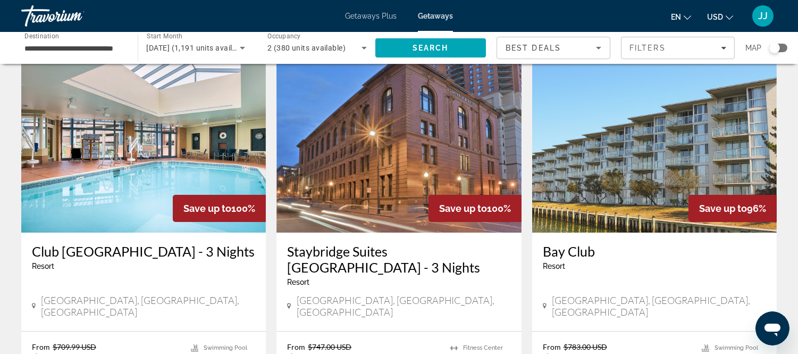
scroll to position [59, 0]
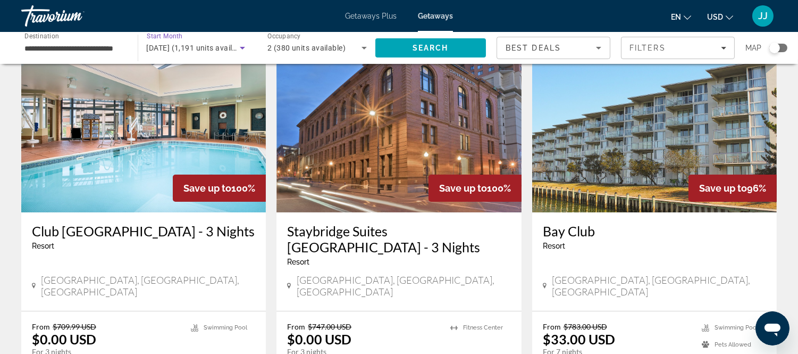
click at [193, 43] on div "[DATE] (1,191 units available)" at bounding box center [194, 47] width 94 height 13
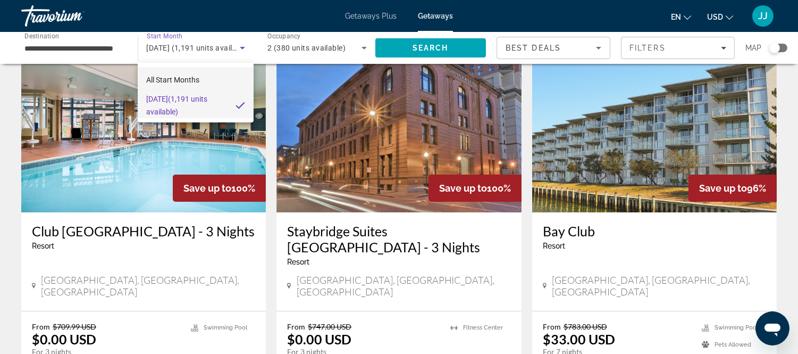
click at [196, 77] on span "All Start Months" at bounding box center [172, 80] width 53 height 9
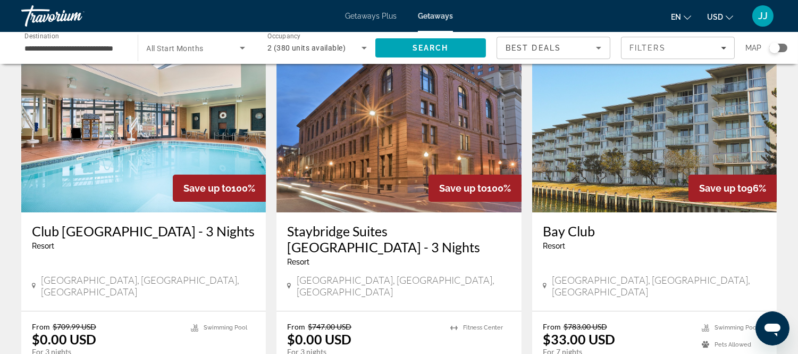
click at [190, 46] on span "All Start Months" at bounding box center [175, 48] width 57 height 9
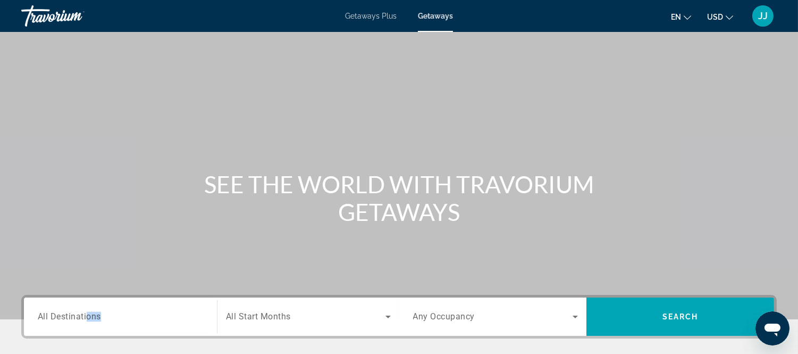
click at [89, 311] on span "All Destinations" at bounding box center [69, 316] width 63 height 10
click at [89, 311] on input "Destination All Destinations" at bounding box center [120, 317] width 165 height 13
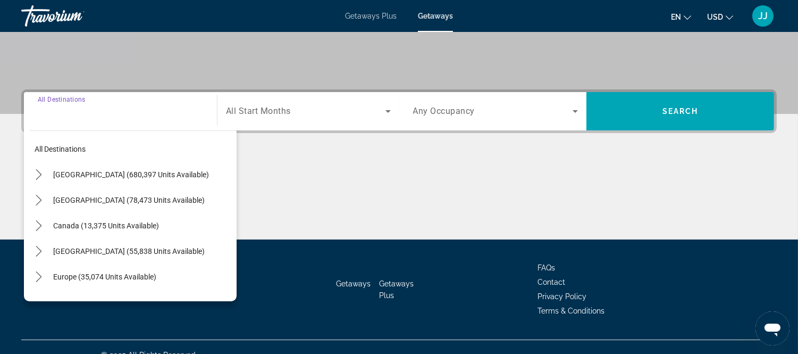
scroll to position [220, 0]
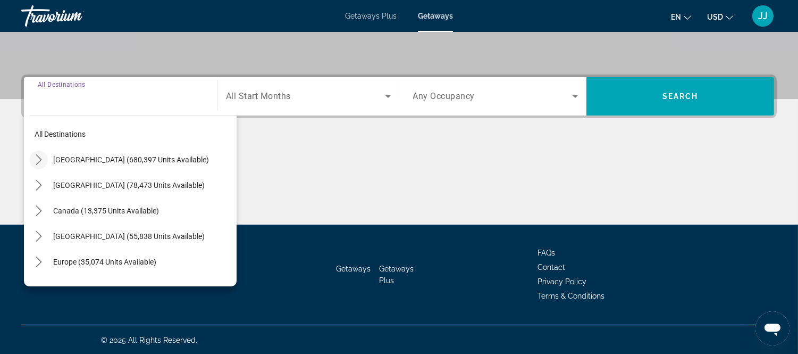
click at [35, 152] on mat-icon "Toggle United States (680,397 units available) submenu" at bounding box center [38, 160] width 19 height 19
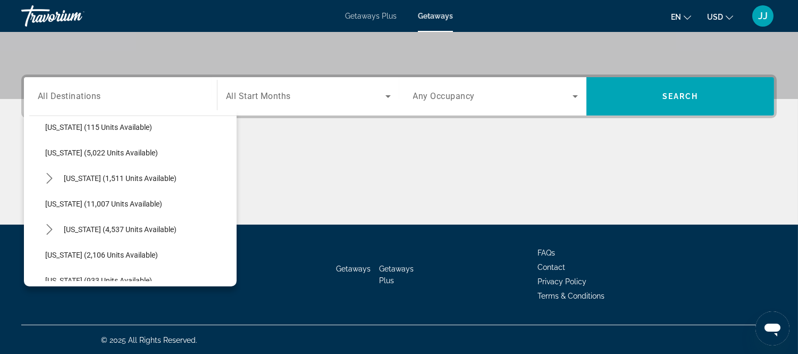
scroll to position [385, 0]
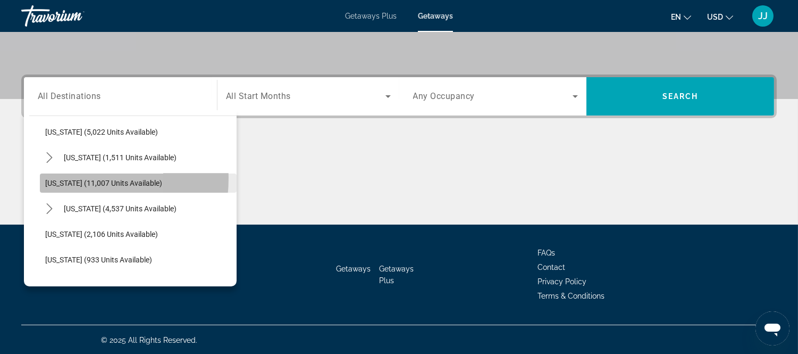
click at [60, 177] on button "[US_STATE] (11,007 units available)" at bounding box center [138, 182] width 197 height 19
type input "**********"
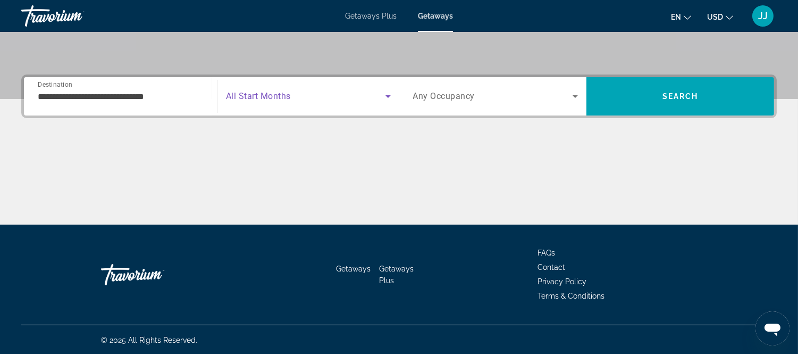
click at [390, 91] on icon "Search widget" at bounding box center [388, 96] width 13 height 13
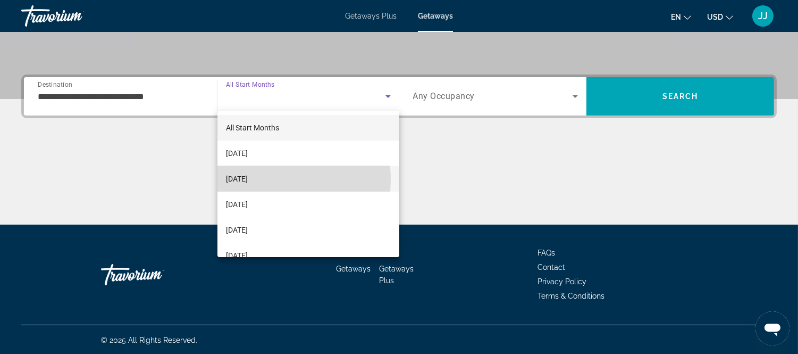
click at [248, 179] on span "[DATE]" at bounding box center [237, 178] width 22 height 13
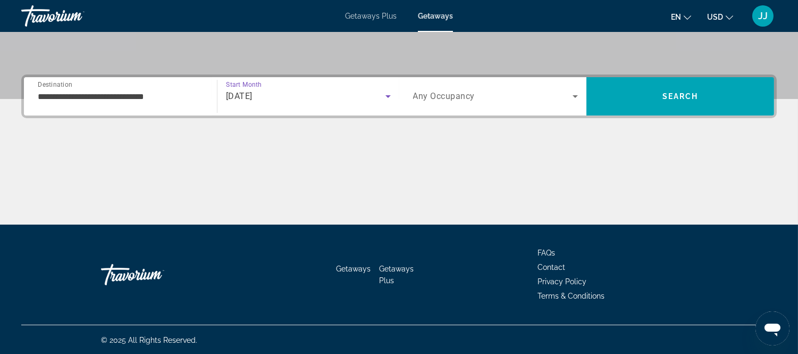
click at [577, 95] on icon "Search widget" at bounding box center [575, 96] width 5 height 3
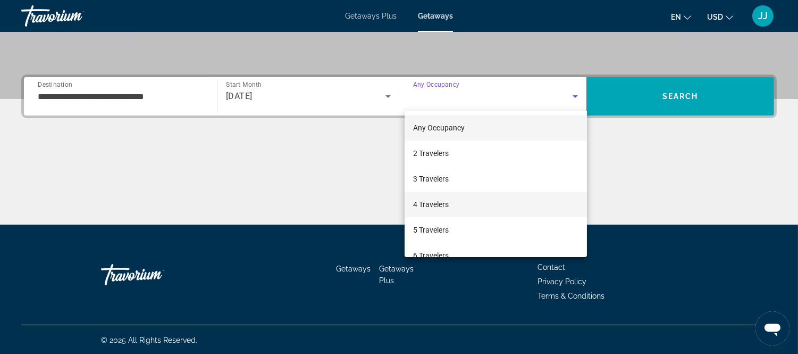
click at [435, 204] on span "4 Travelers" at bounding box center [431, 204] width 36 height 13
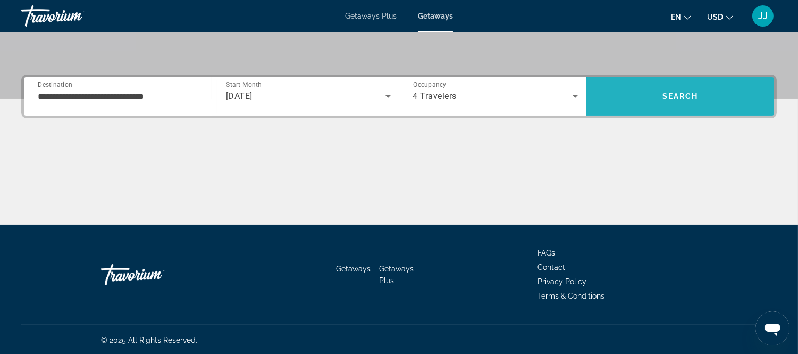
click at [698, 97] on span "Search" at bounding box center [681, 96] width 36 height 9
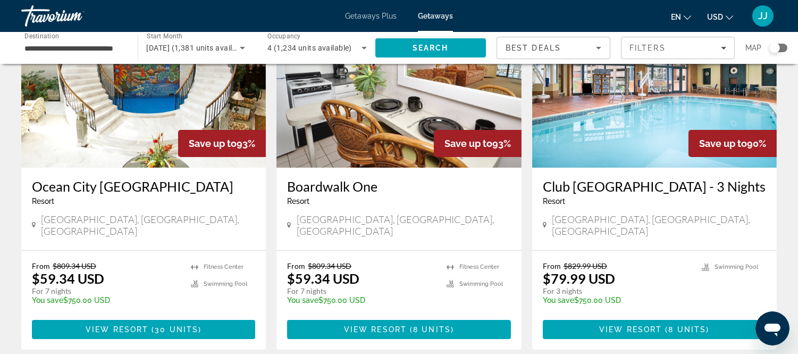
scroll to position [472, 0]
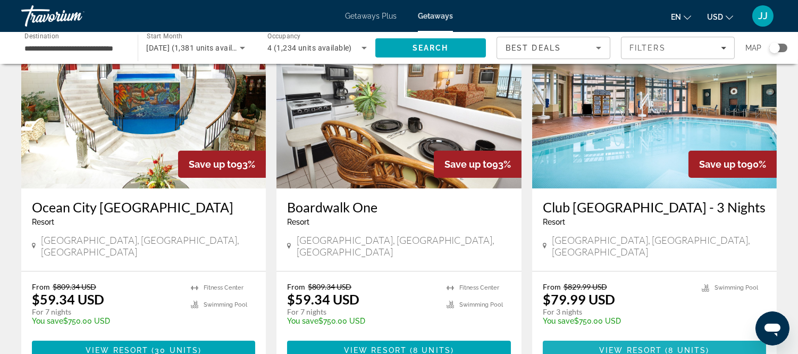
click at [610, 346] on span "View Resort" at bounding box center [630, 350] width 63 height 9
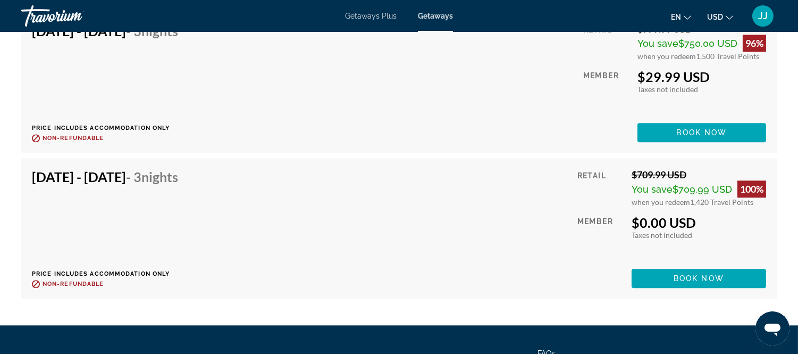
scroll to position [4514, 0]
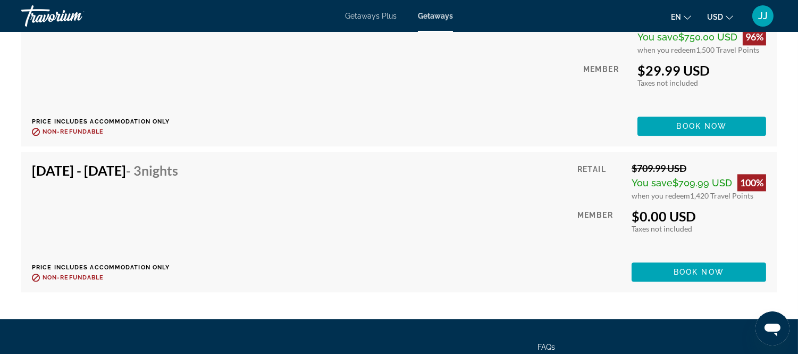
click at [406, 112] on div "Dec 8, 2025 - Dec 11, 2025 - 3 Nights Price includes accommodation only Refunda…" at bounding box center [399, 75] width 735 height 119
drag, startPoint x: 406, startPoint y: 112, endPoint x: 437, endPoint y: 98, distance: 33.6
click at [414, 108] on div "Dec 8, 2025 - Dec 11, 2025 - 3 Nights Price includes accommodation only Refunda…" at bounding box center [399, 75] width 735 height 119
